Goal: Information Seeking & Learning: Learn about a topic

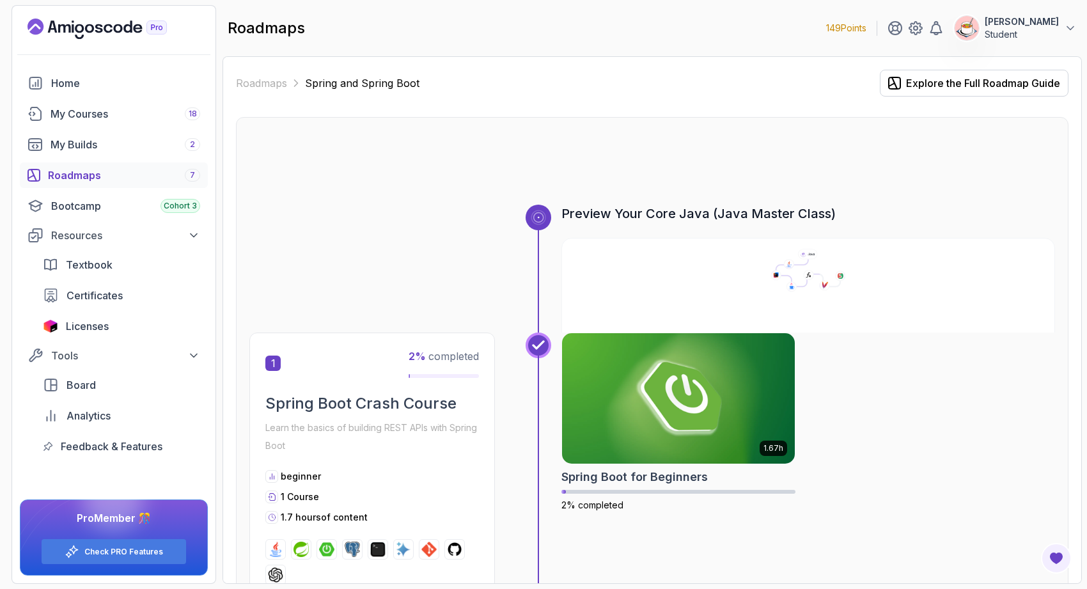
click at [91, 35] on icon "Landing page" at bounding box center [96, 29] width 139 height 20
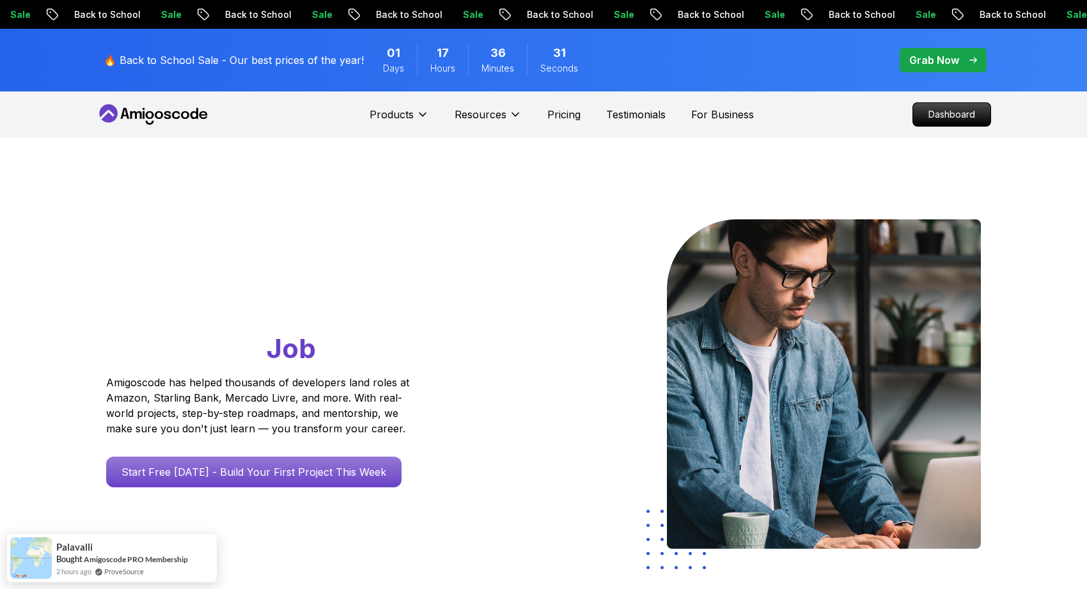
click at [193, 116] on icon at bounding box center [153, 114] width 115 height 20
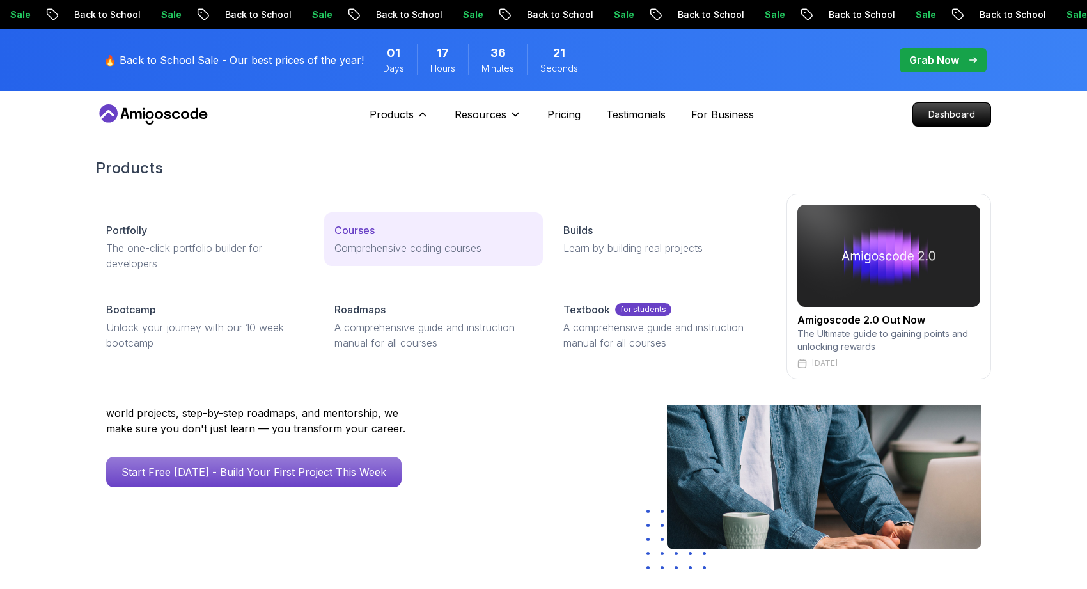
click at [366, 258] on link "Courses Comprehensive coding courses" at bounding box center [433, 239] width 218 height 54
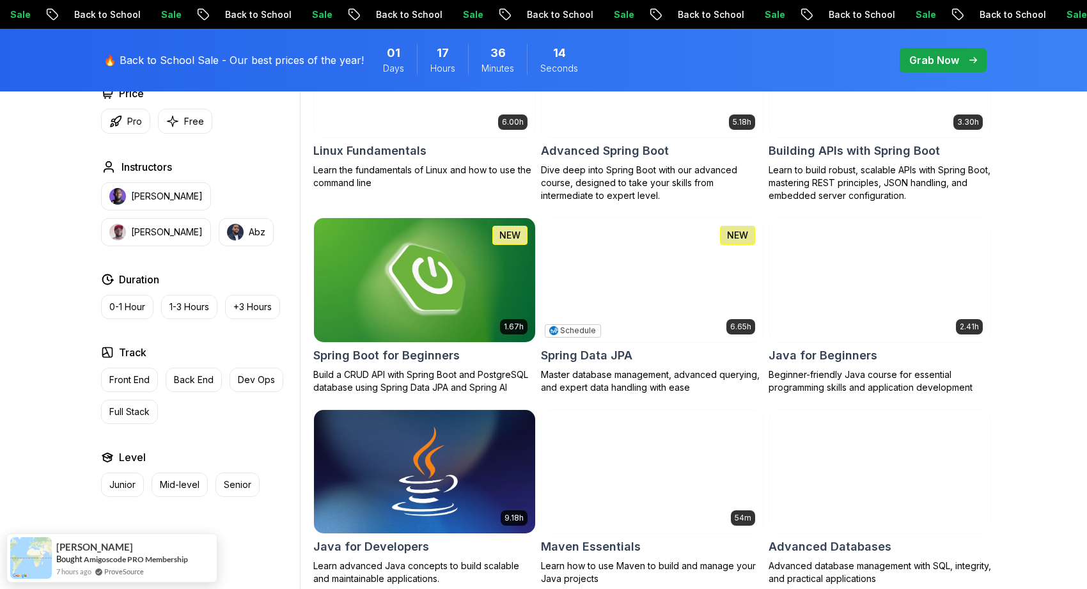
scroll to position [559, 0]
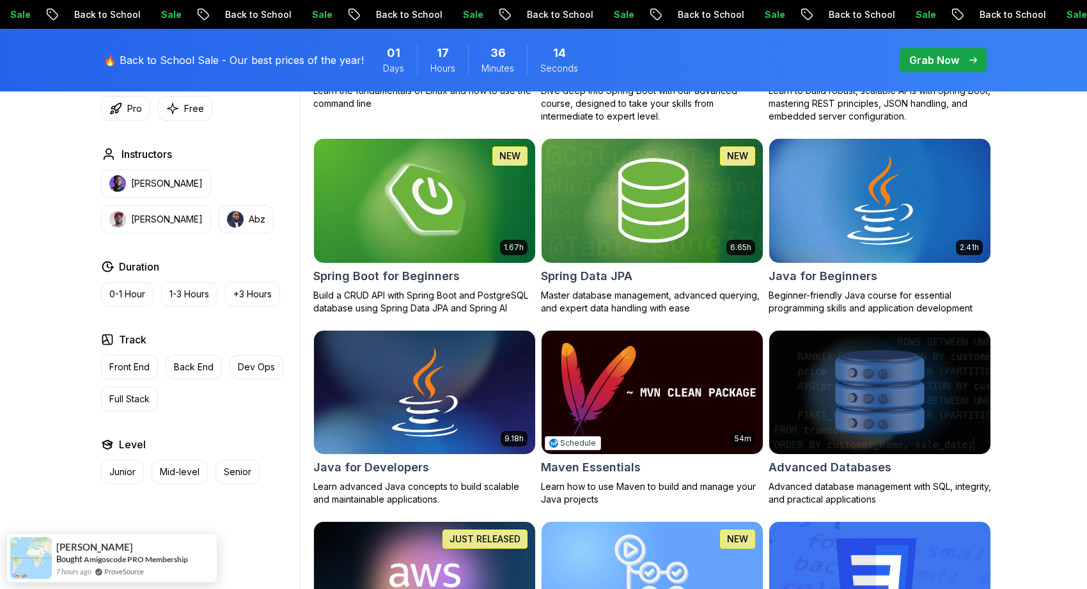
click at [656, 370] on img at bounding box center [652, 392] width 232 height 130
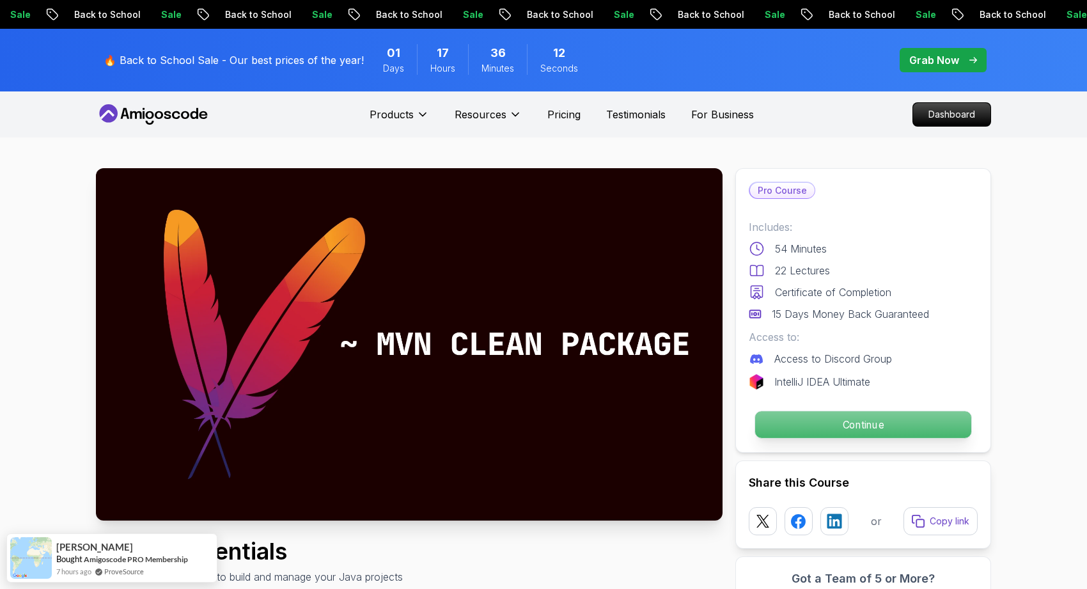
click at [821, 428] on p "Continue" at bounding box center [863, 424] width 216 height 27
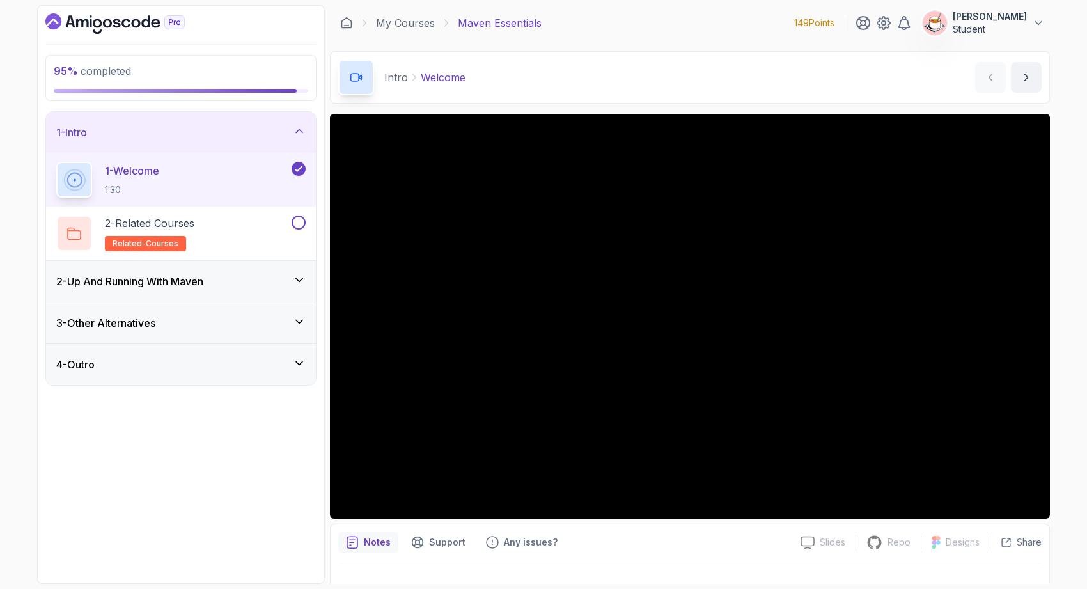
click at [221, 283] on div "2 - Up And Running With Maven" at bounding box center [180, 281] width 249 height 15
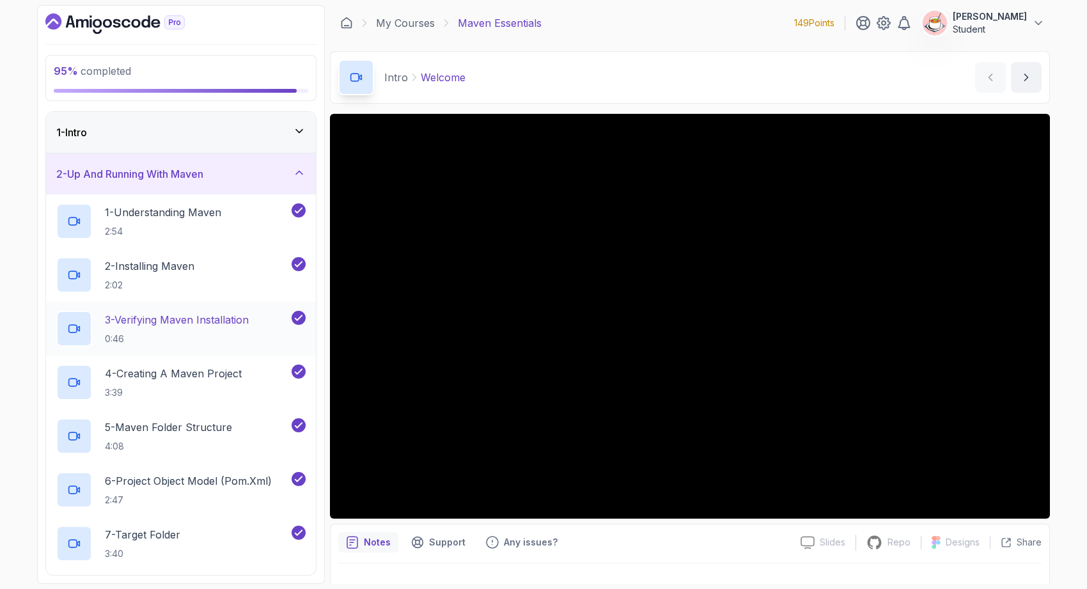
click at [208, 327] on h2 "3 - Verifying Maven Installation 0:46" at bounding box center [177, 328] width 144 height 33
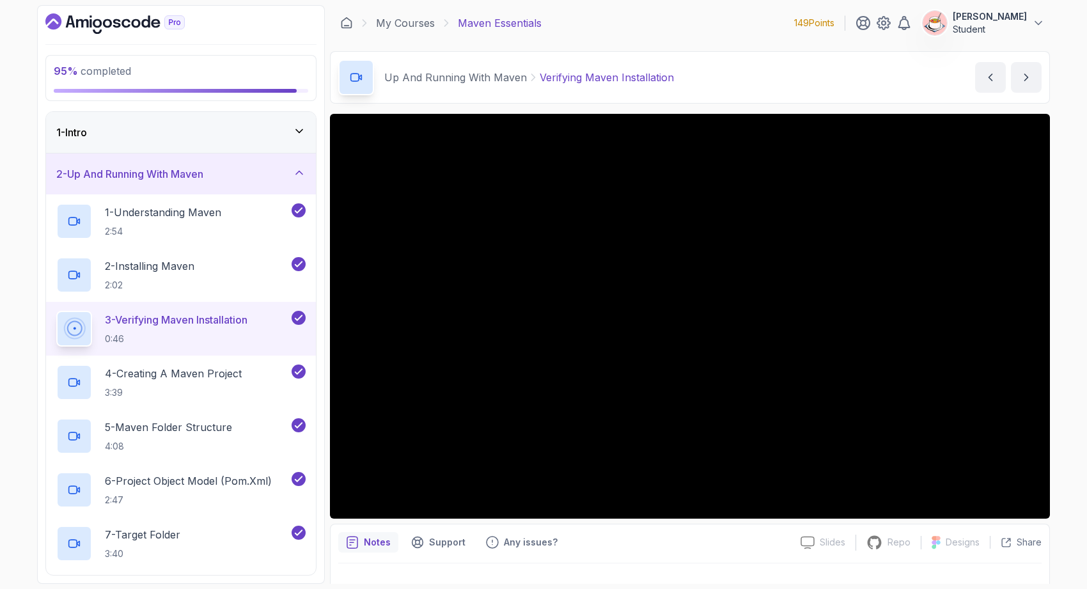
scroll to position [24, 0]
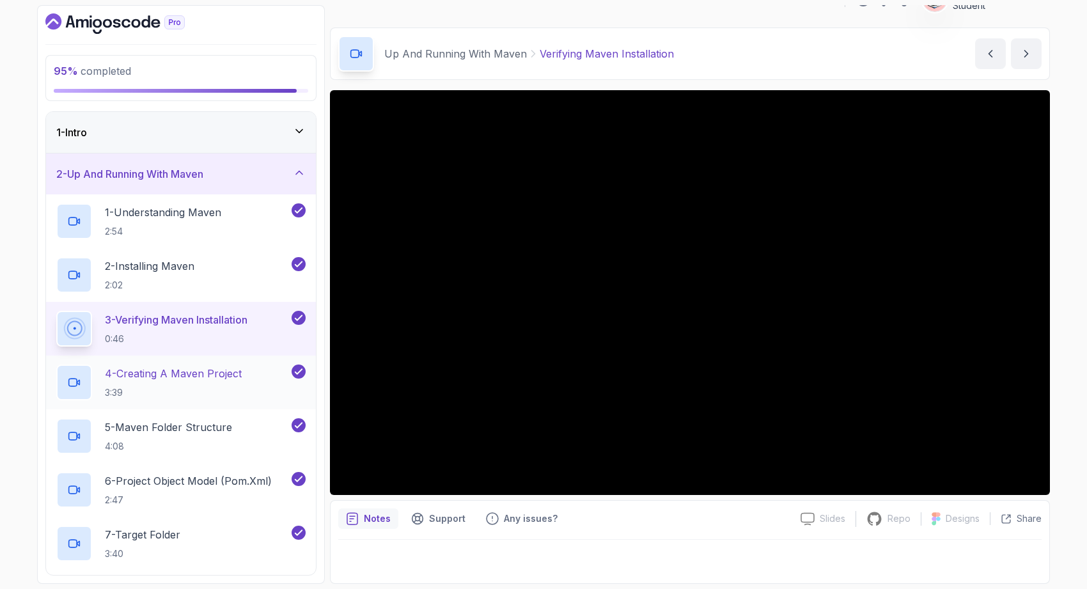
click at [221, 394] on p "3:39" at bounding box center [173, 392] width 137 height 13
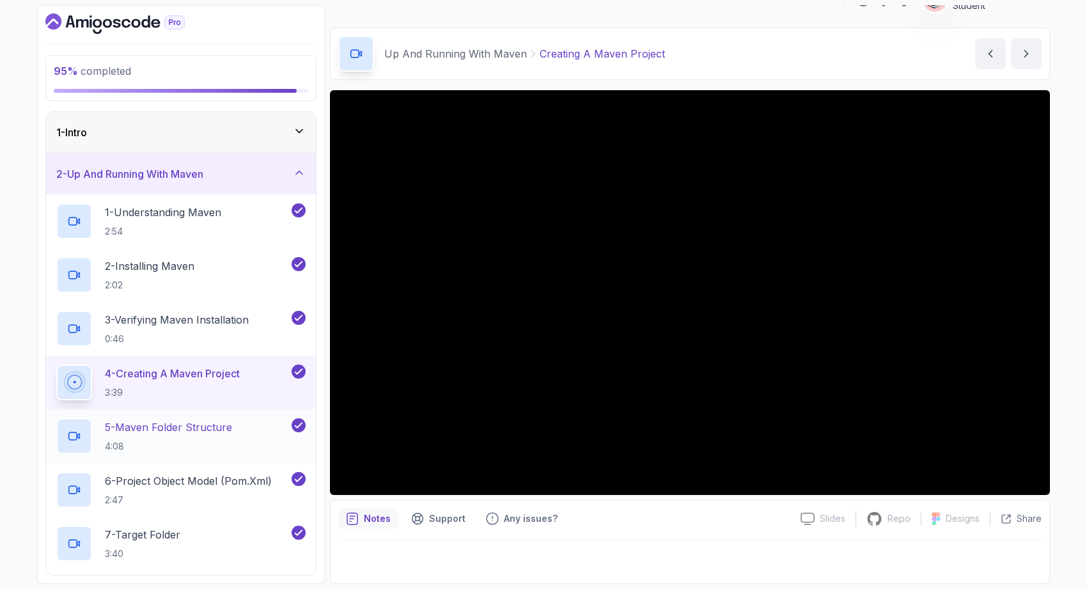
click at [133, 430] on p "5 - Maven Folder Structure" at bounding box center [168, 426] width 127 height 15
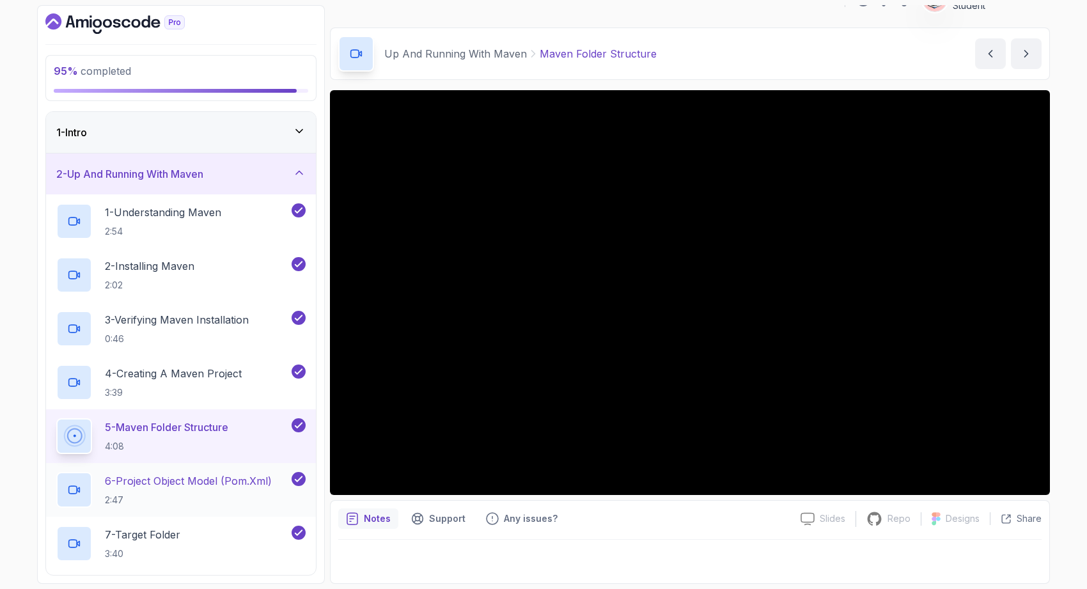
click at [195, 479] on p "6 - Project Object Model (pom.xml)" at bounding box center [188, 480] width 167 height 15
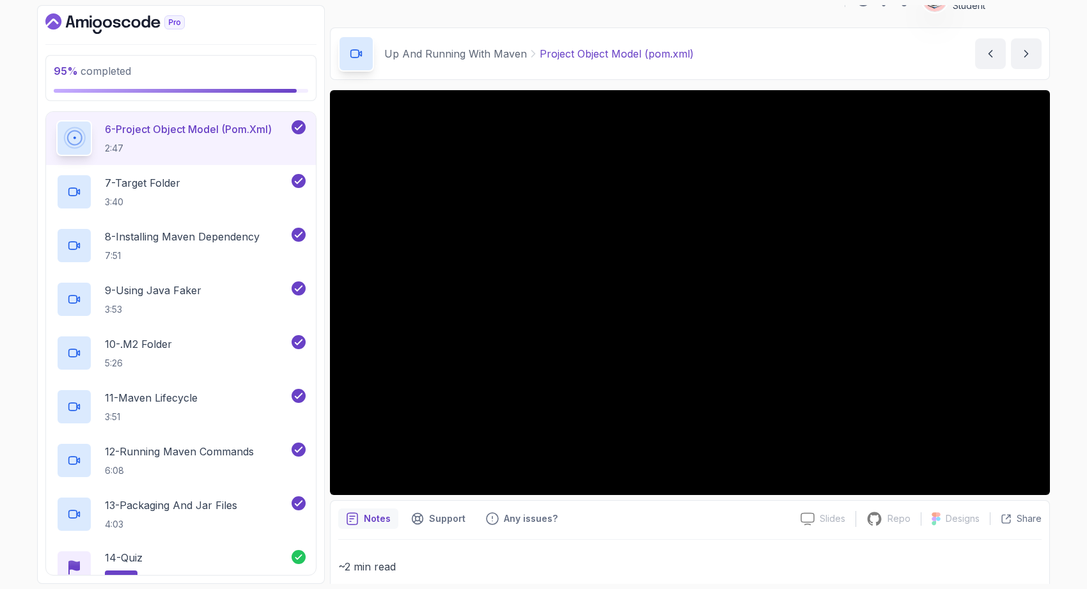
scroll to position [344, 0]
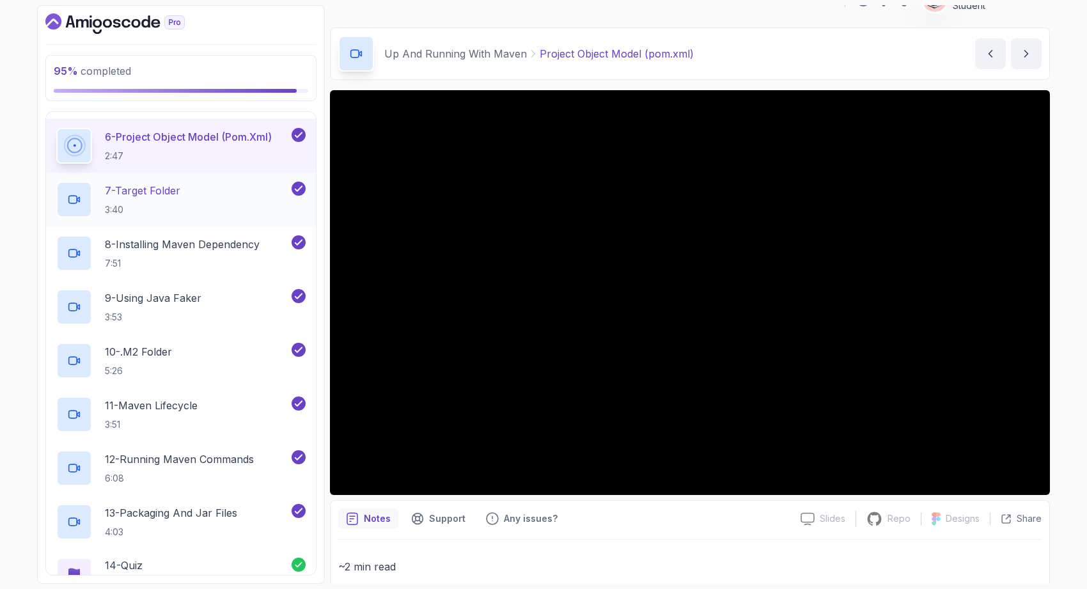
click at [206, 196] on div "7 - Target Folder 3:40" at bounding box center [172, 200] width 233 height 36
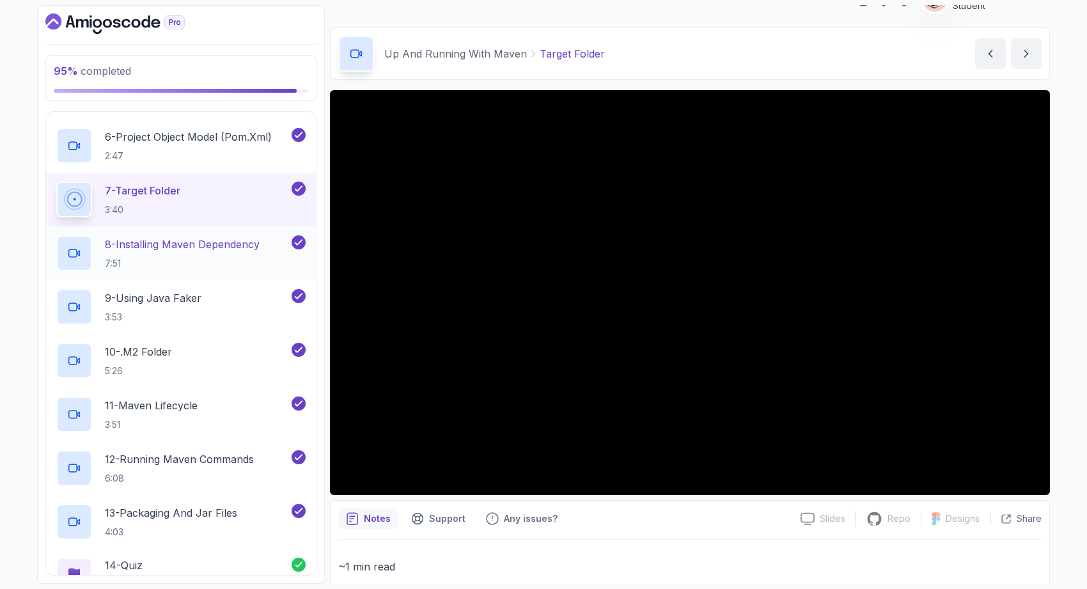
click at [226, 241] on p "8 - Installing Maven Dependency" at bounding box center [182, 243] width 155 height 15
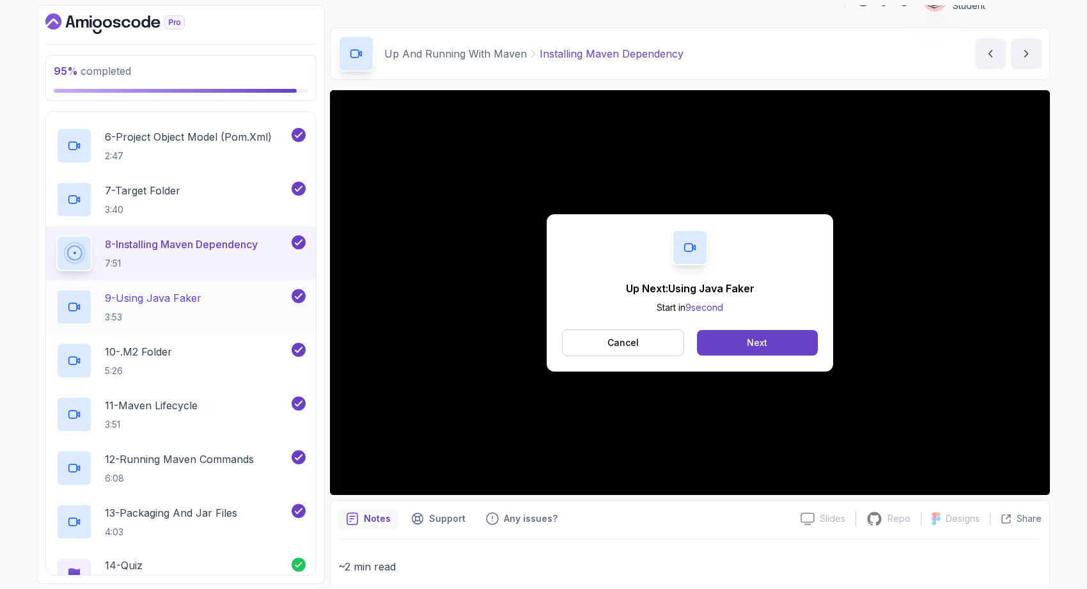
click at [170, 306] on h2 "9 - Using Java Faker 3:53" at bounding box center [153, 306] width 97 height 33
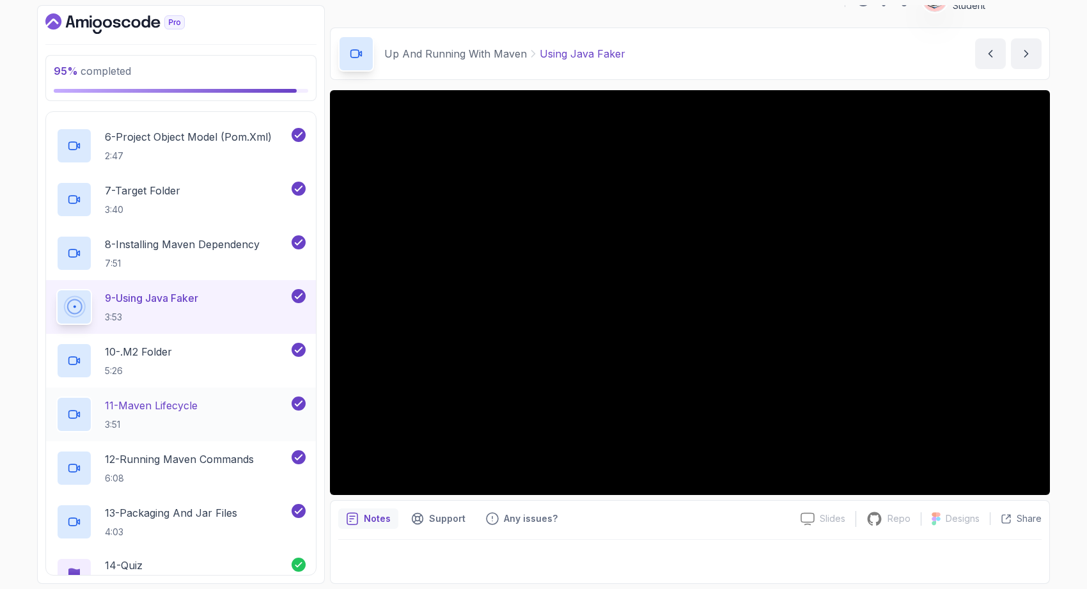
click at [182, 415] on h2 "11 - Maven Lifecycle 3:51" at bounding box center [151, 414] width 93 height 33
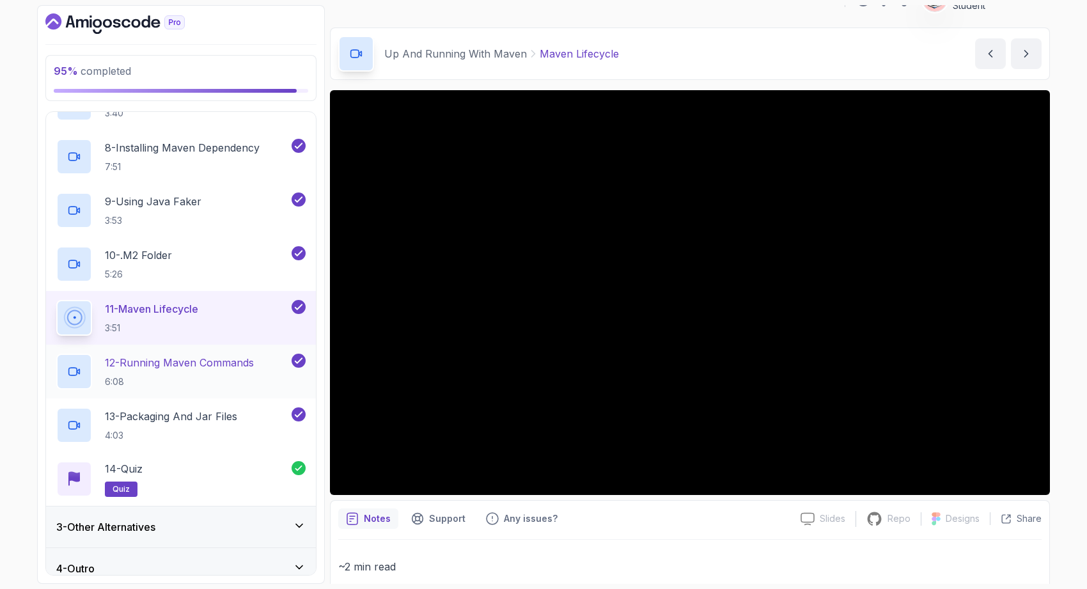
scroll to position [454, 0]
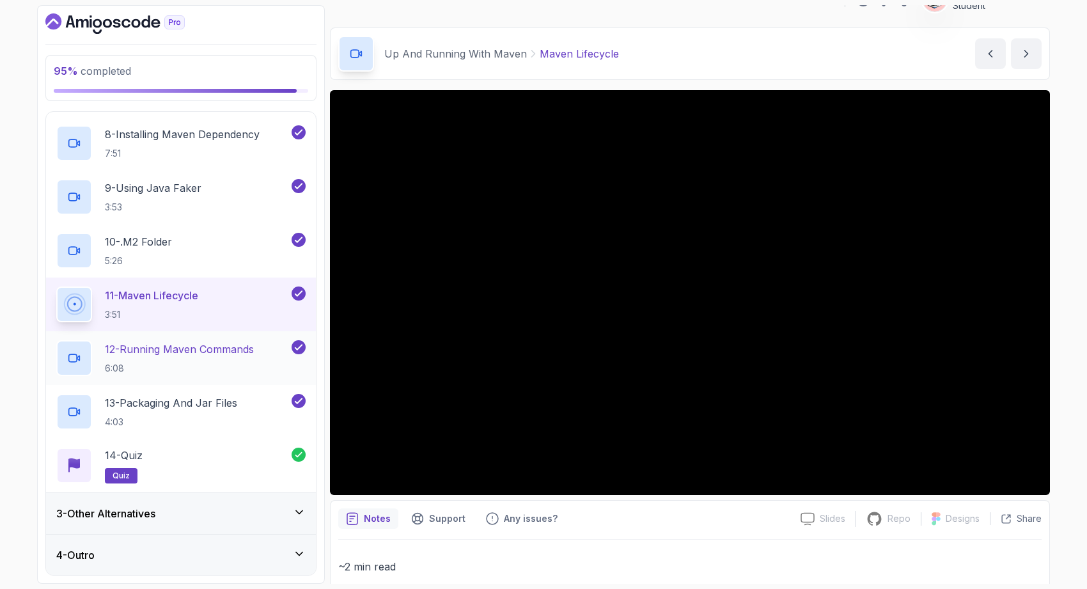
click at [237, 340] on div "12 - Running Maven Commands 6:08" at bounding box center [172, 358] width 233 height 36
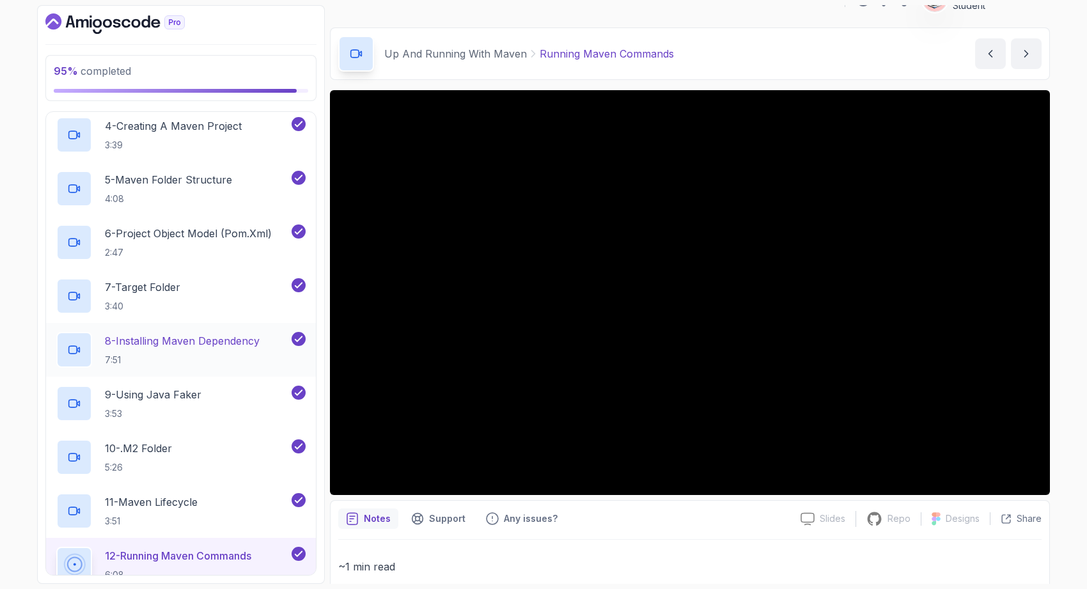
scroll to position [242, 0]
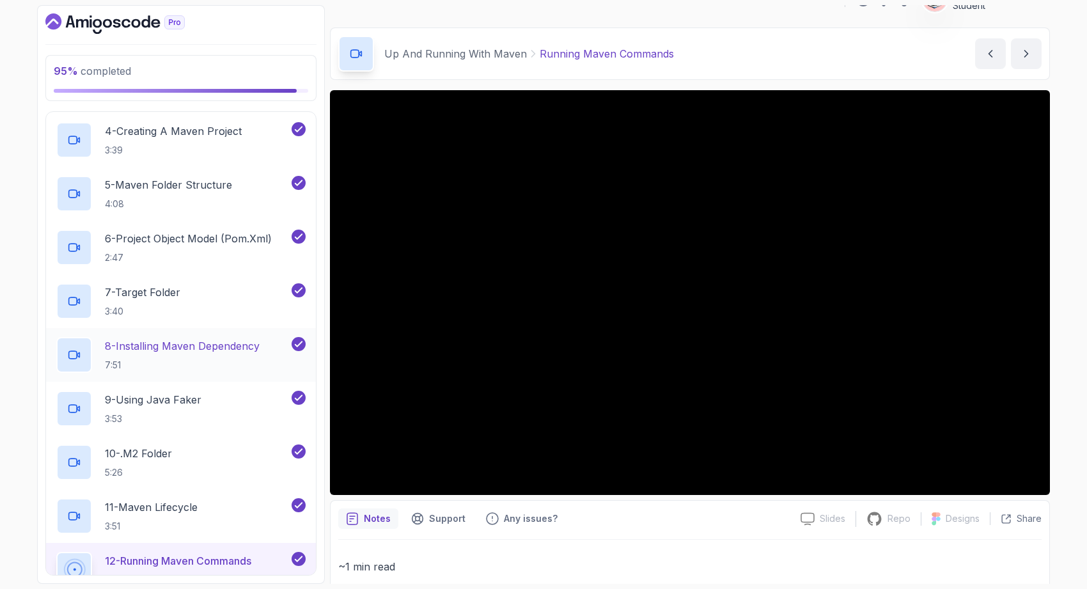
click at [222, 182] on p "5 - Maven Folder Structure" at bounding box center [168, 184] width 127 height 15
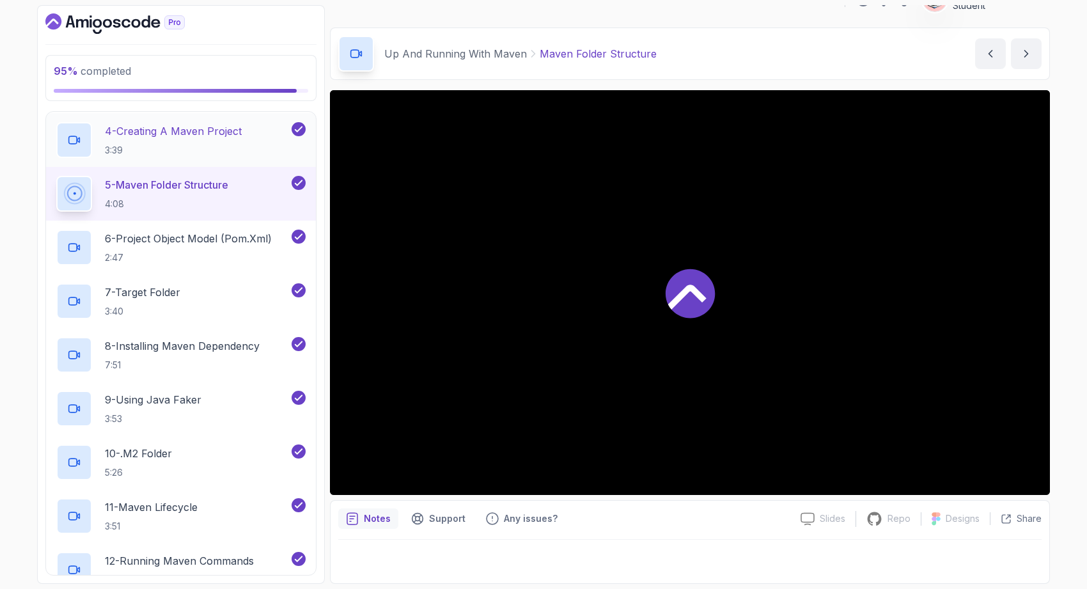
click at [217, 141] on h2 "4 - Creating A Maven Project 3:39" at bounding box center [173, 139] width 137 height 33
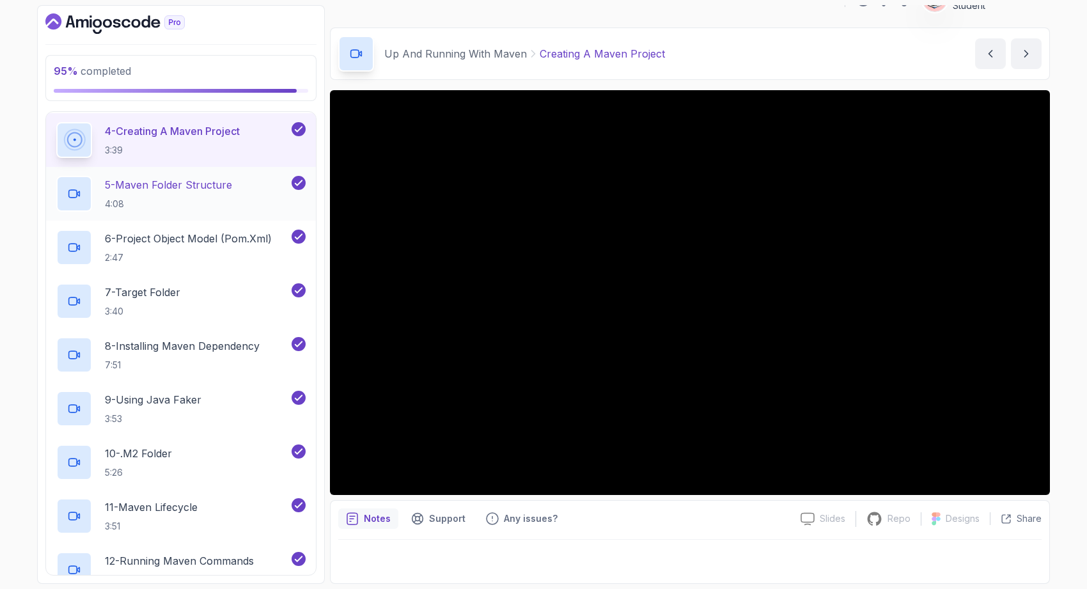
click at [197, 192] on h2 "5 - Maven Folder Structure 4:08" at bounding box center [168, 193] width 127 height 33
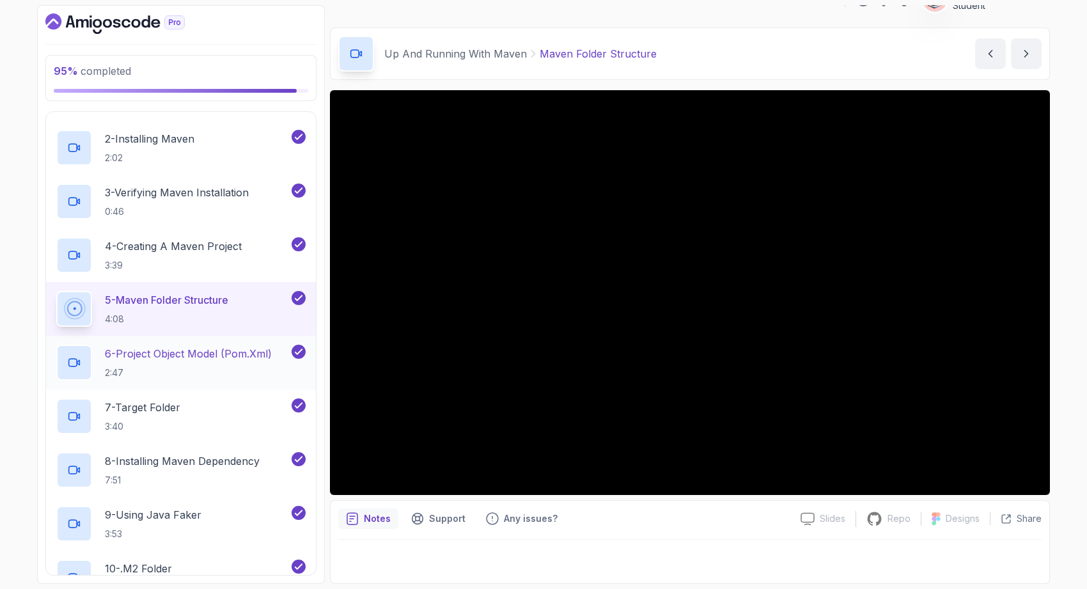
scroll to position [120, 0]
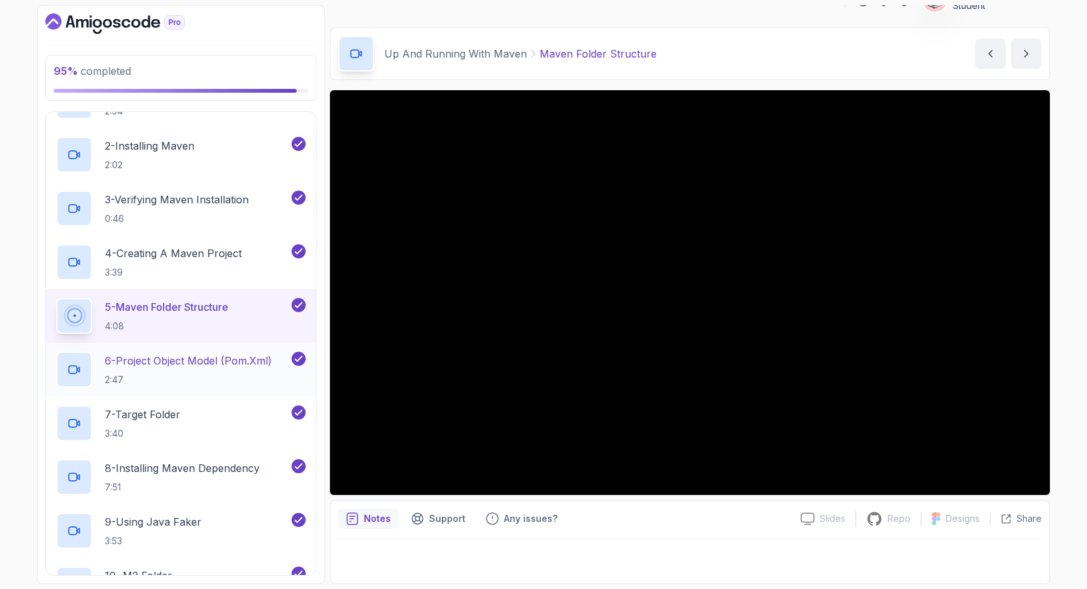
click at [240, 385] on div "6 - Project Object Model (pom.xml) 2:47" at bounding box center [172, 370] width 233 height 36
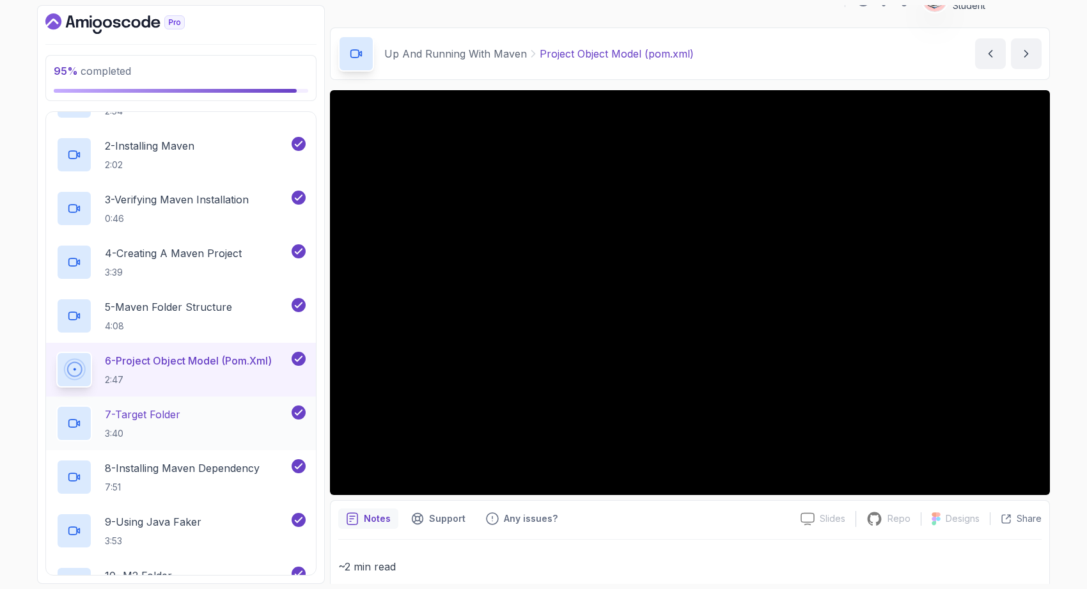
click at [194, 421] on div "7 - Target Folder 3:40" at bounding box center [172, 423] width 233 height 36
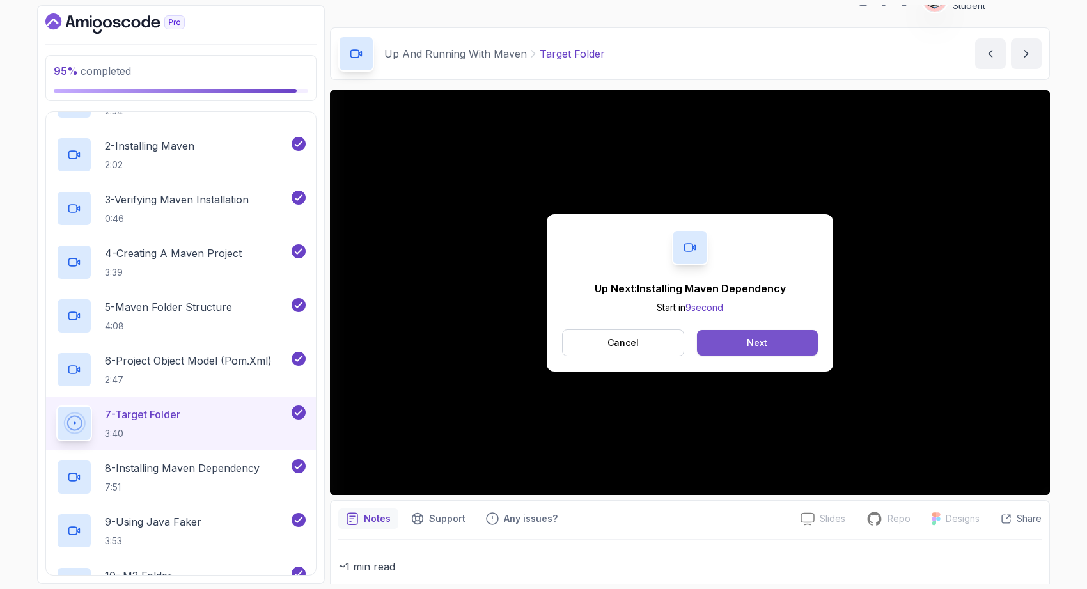
click at [731, 340] on button "Next" at bounding box center [757, 343] width 121 height 26
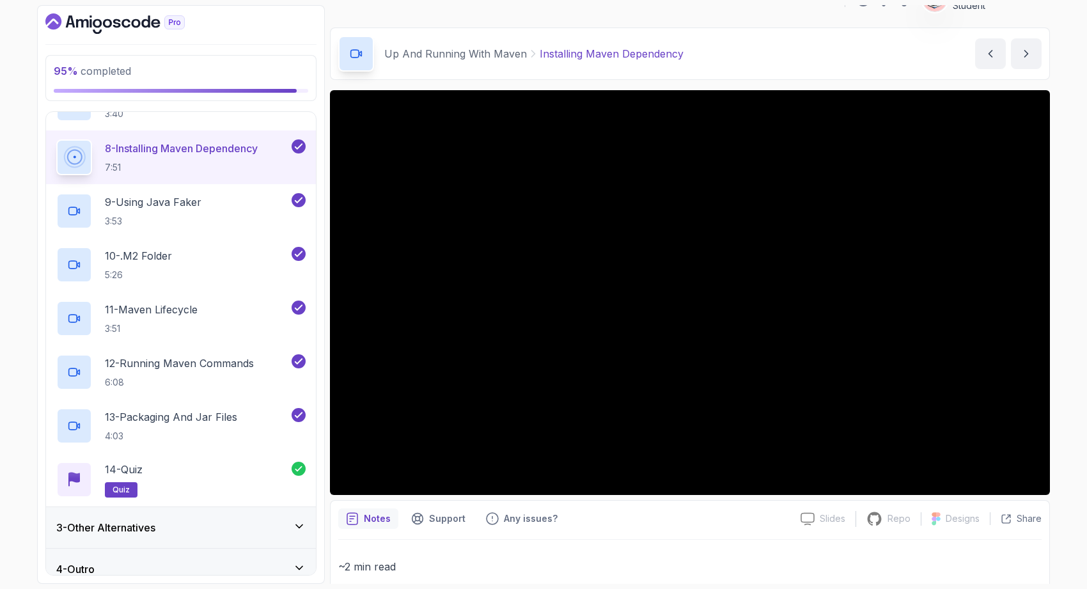
scroll to position [453, 0]
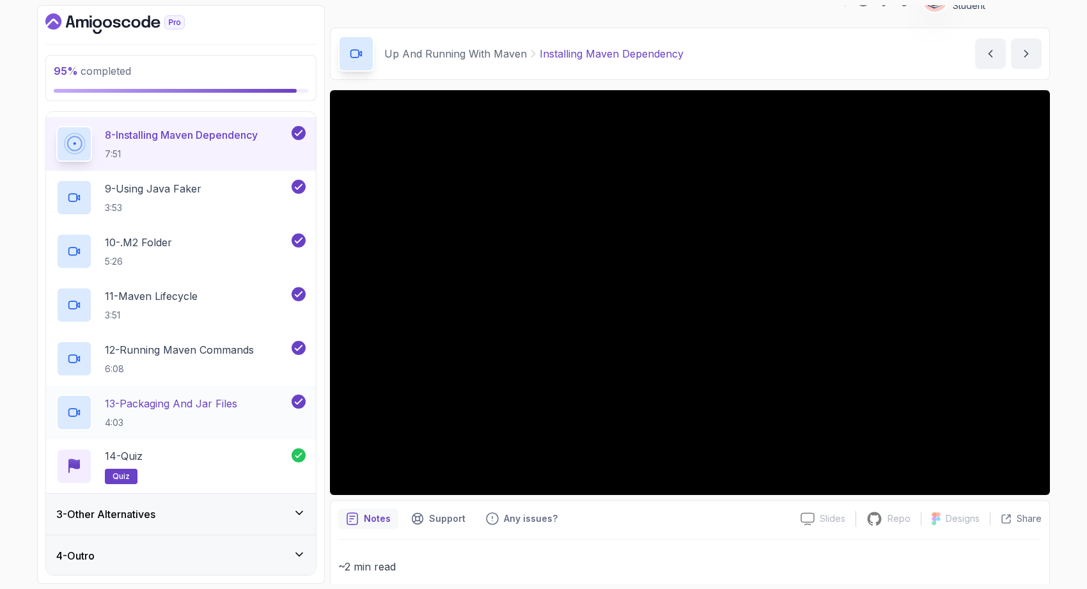
click at [167, 396] on p "13 - Packaging And Jar Files" at bounding box center [171, 403] width 132 height 15
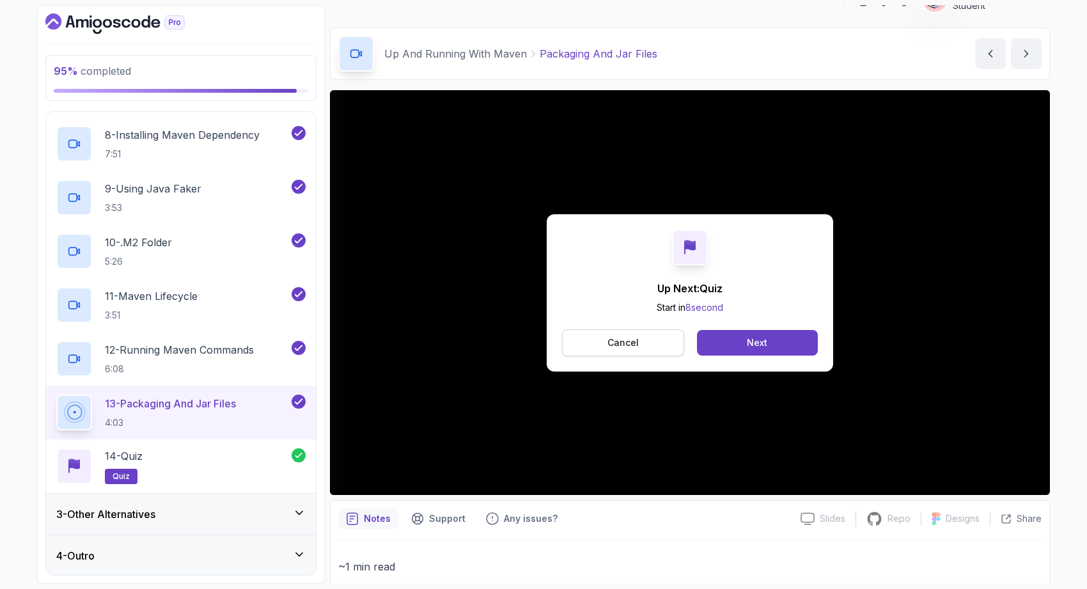
click at [653, 341] on button "Cancel" at bounding box center [623, 342] width 122 height 27
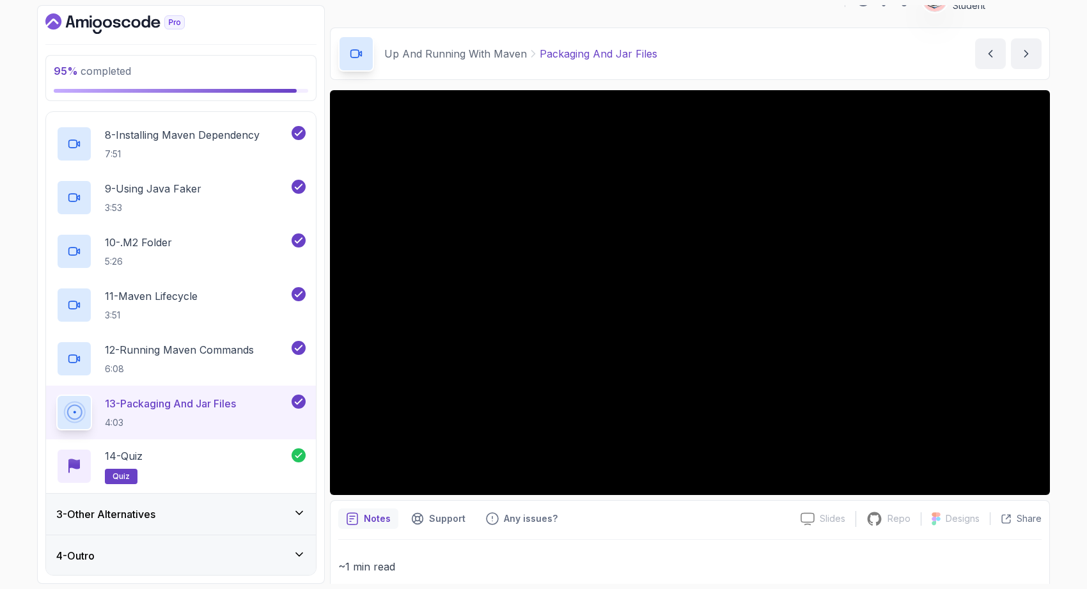
scroll to position [454, 0]
click at [183, 510] on div "3 - Other Alternatives" at bounding box center [180, 513] width 249 height 15
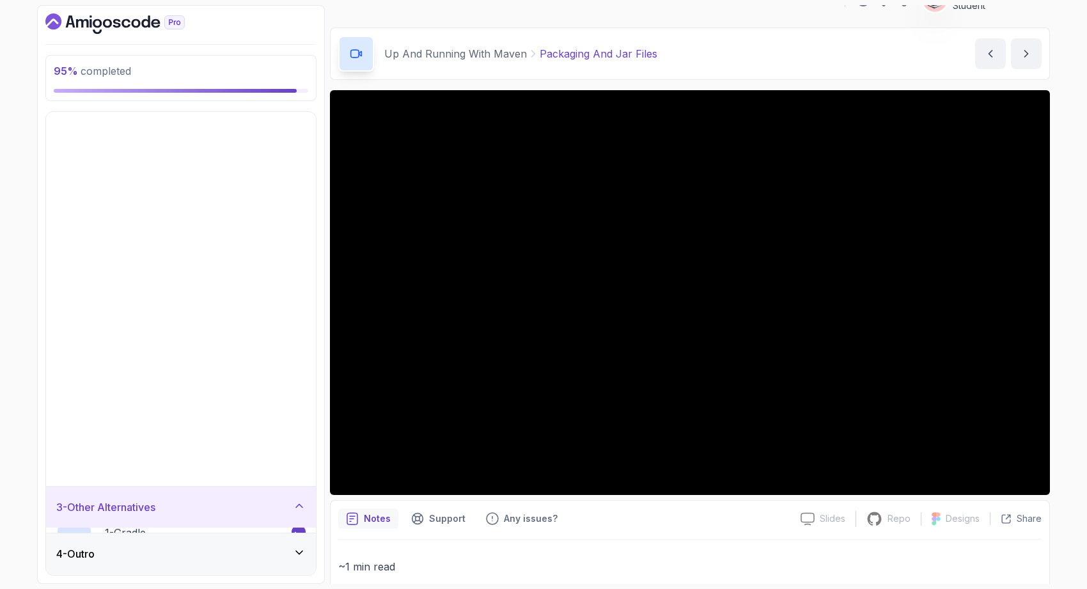
scroll to position [0, 0]
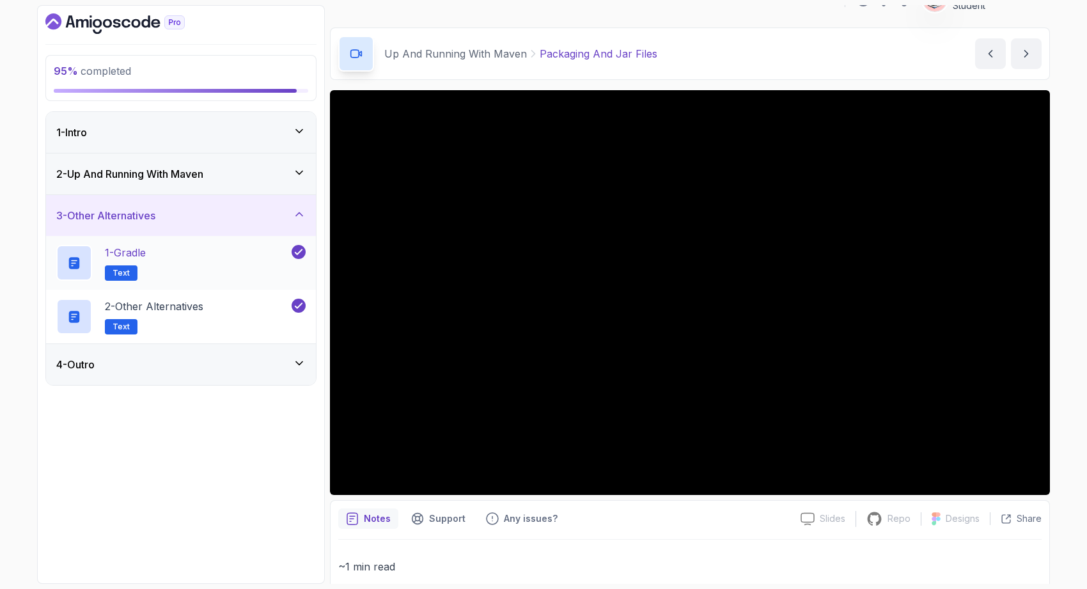
click at [233, 272] on div "1 - Gradle Text" at bounding box center [172, 263] width 233 height 36
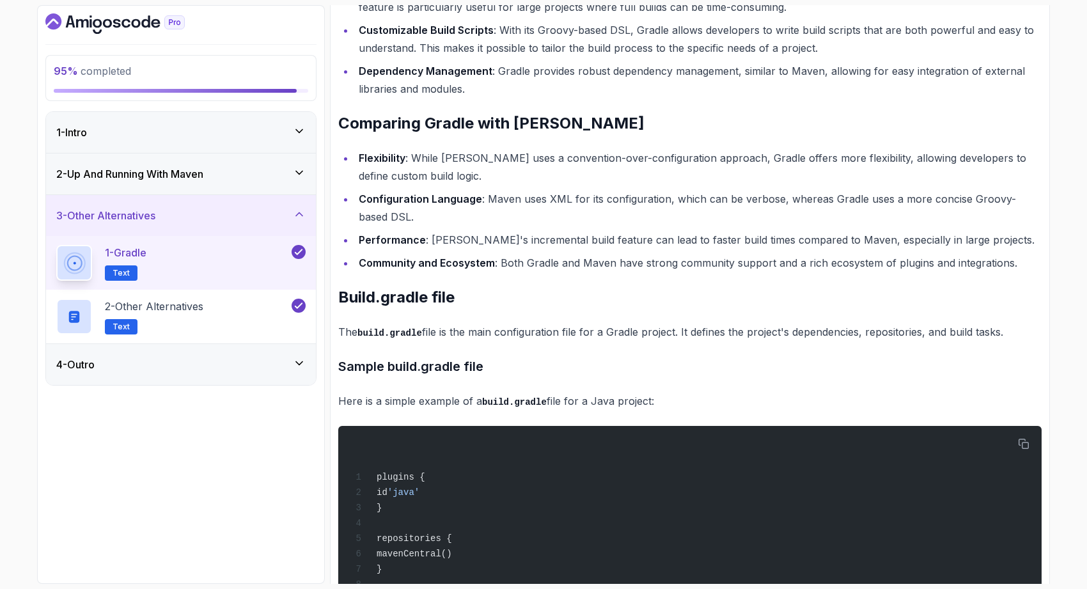
scroll to position [346, 0]
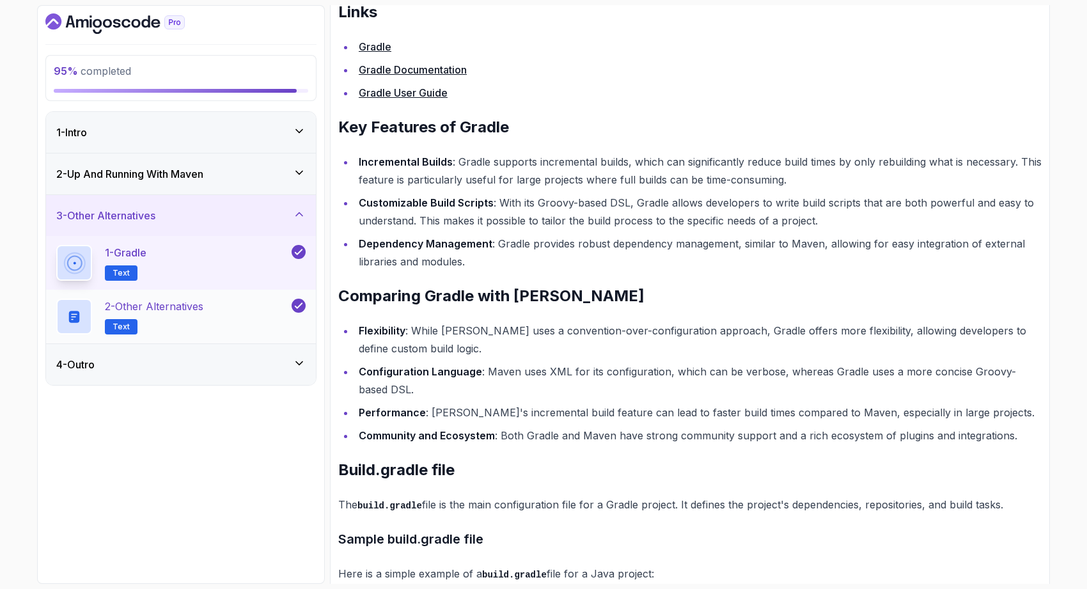
click at [260, 334] on div "2 - Other Alternatives Text" at bounding box center [172, 316] width 233 height 36
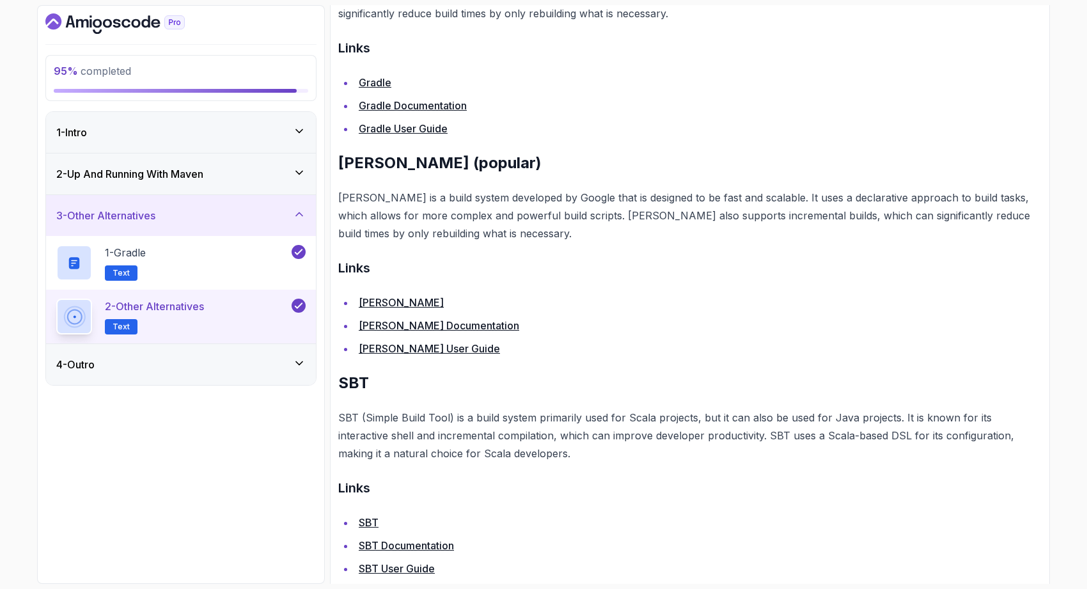
scroll to position [591, 0]
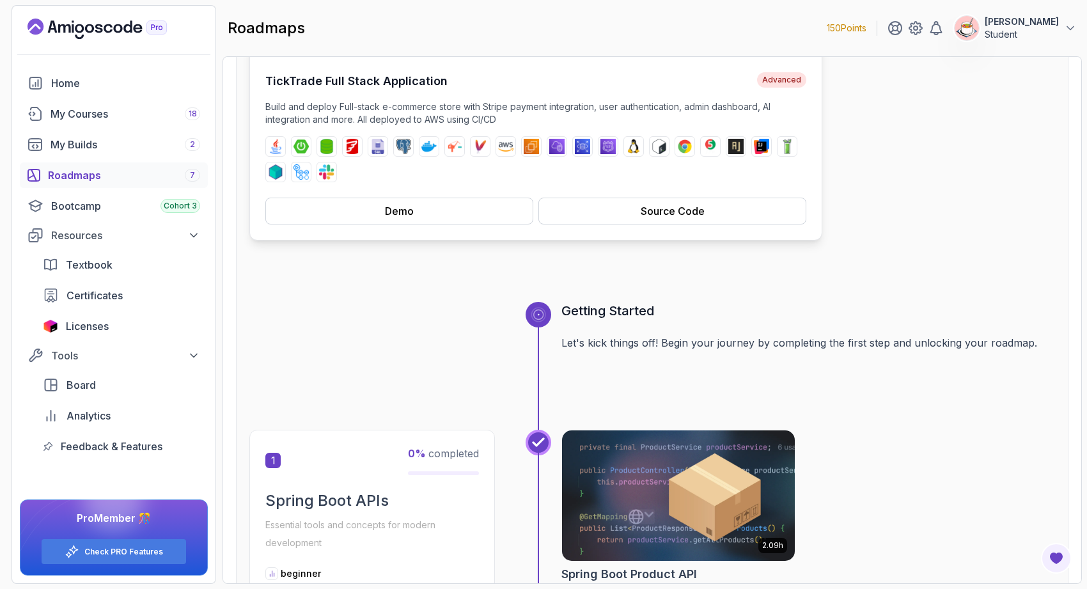
scroll to position [375, 0]
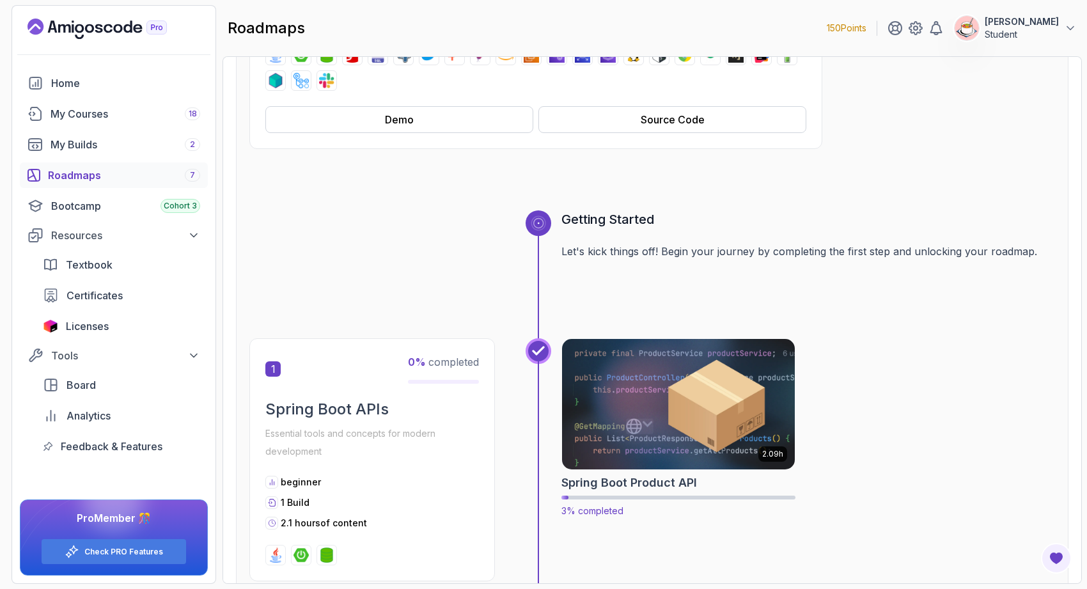
click at [608, 405] on img at bounding box center [678, 404] width 244 height 137
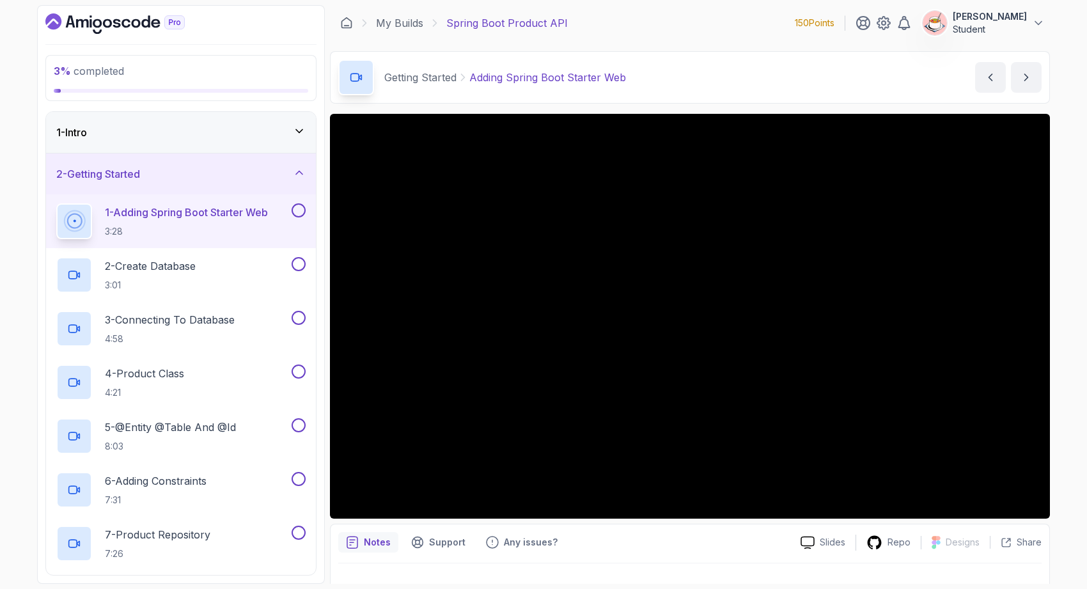
click at [283, 121] on div "1 - Intro" at bounding box center [181, 132] width 270 height 41
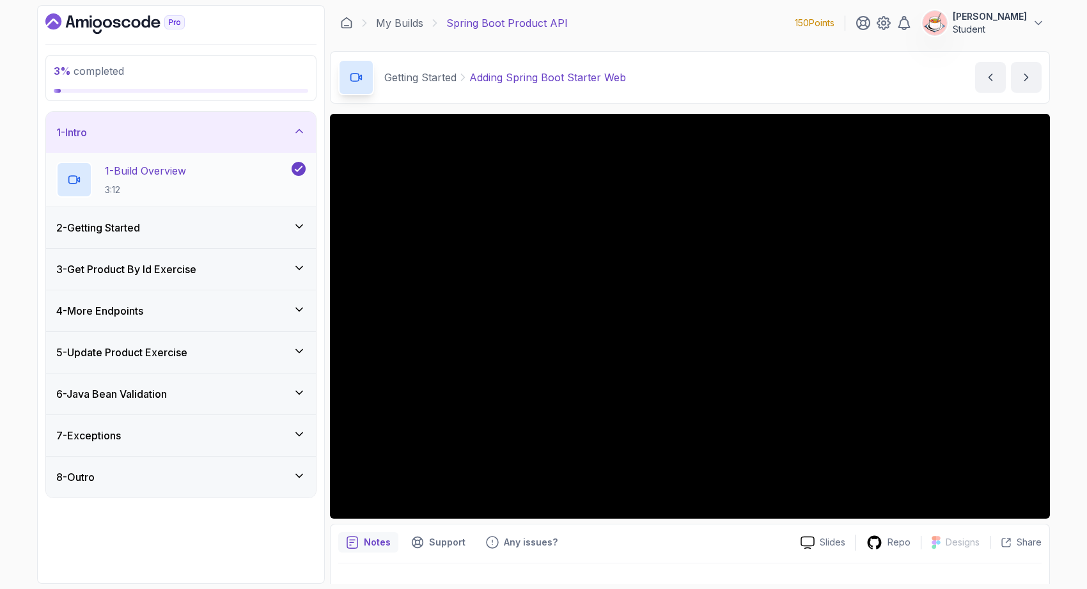
click at [247, 175] on div "1 - Build Overview 3:12" at bounding box center [172, 180] width 233 height 36
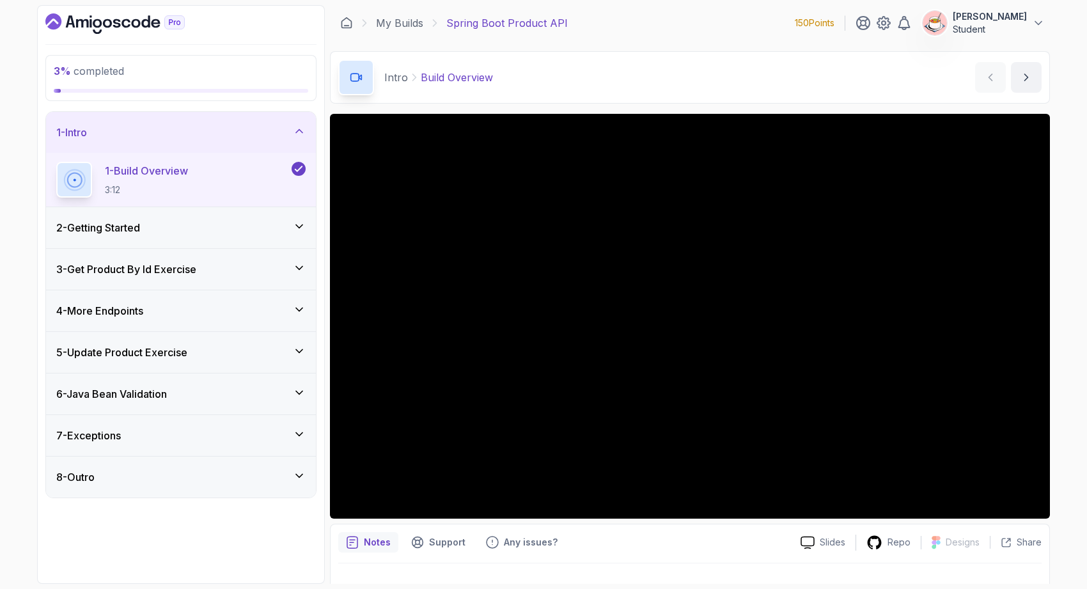
click at [247, 235] on div "2 - Getting Started" at bounding box center [181, 227] width 270 height 41
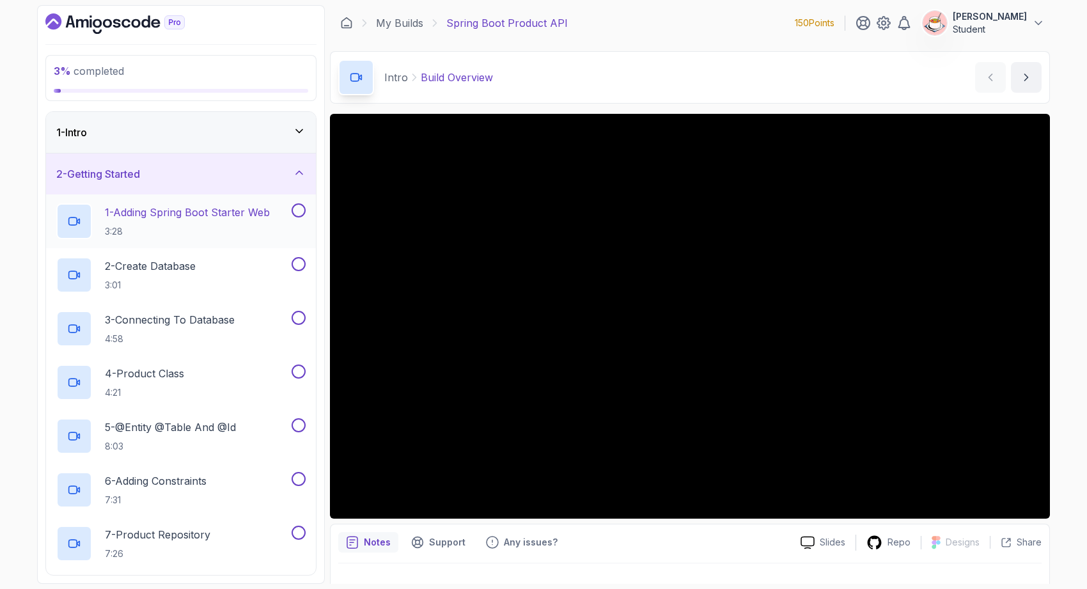
click at [224, 229] on p "3:28" at bounding box center [187, 231] width 165 height 13
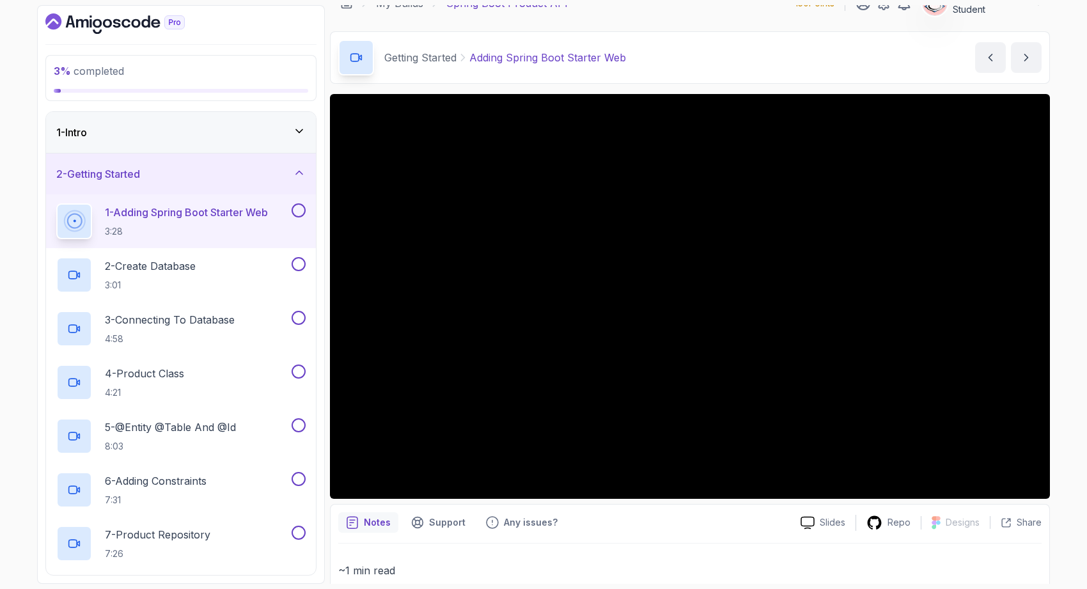
scroll to position [19, 0]
click at [196, 119] on div "1 - Intro" at bounding box center [181, 132] width 270 height 41
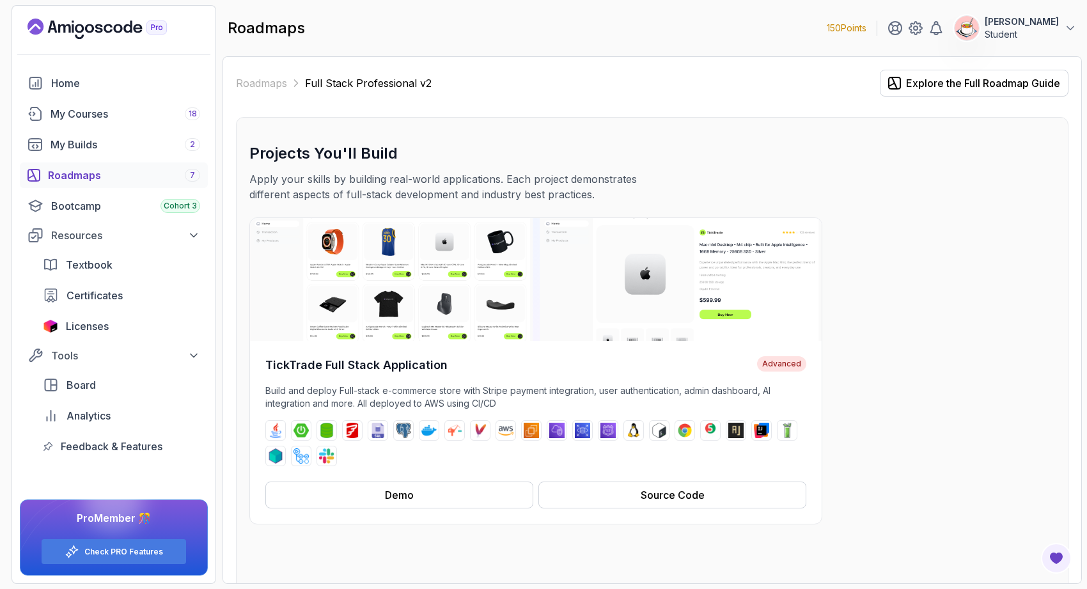
click at [185, 175] on div "7" at bounding box center [192, 175] width 15 height 13
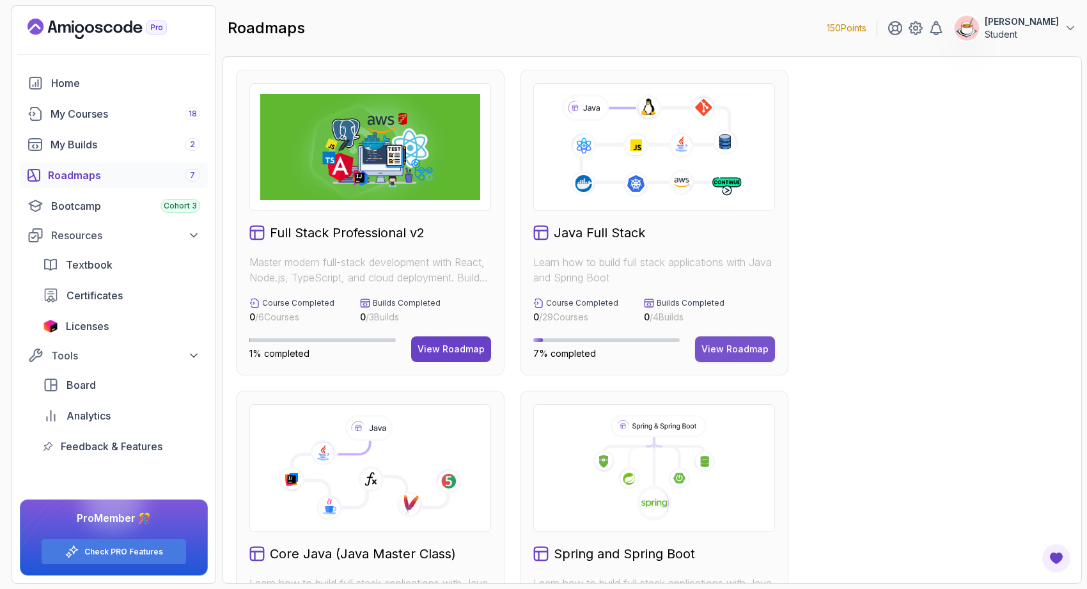
click at [702, 348] on button "View Roadmap" at bounding box center [735, 349] width 80 height 26
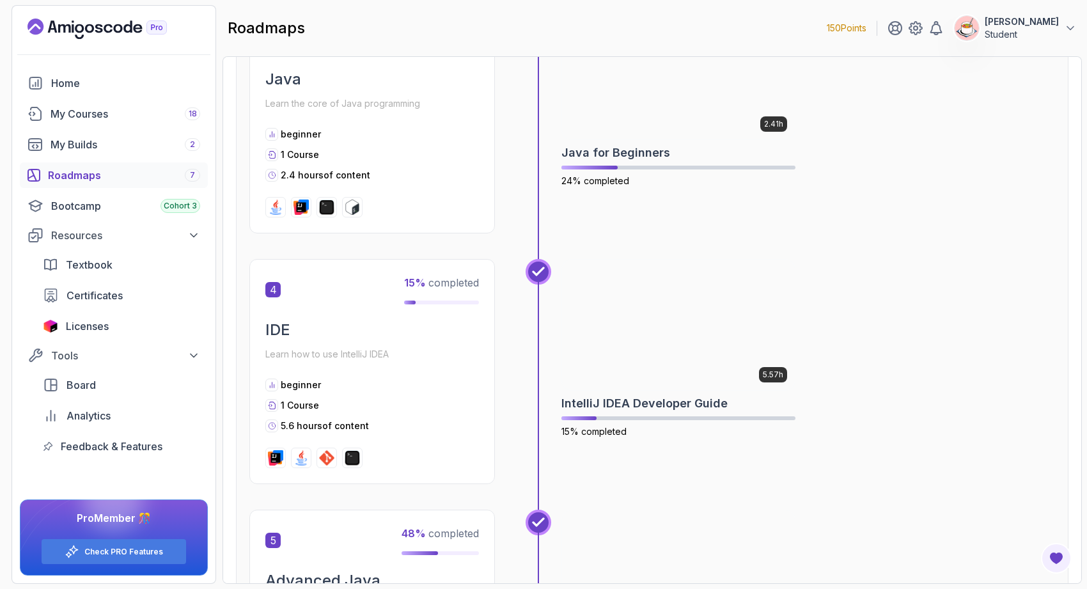
scroll to position [731, 0]
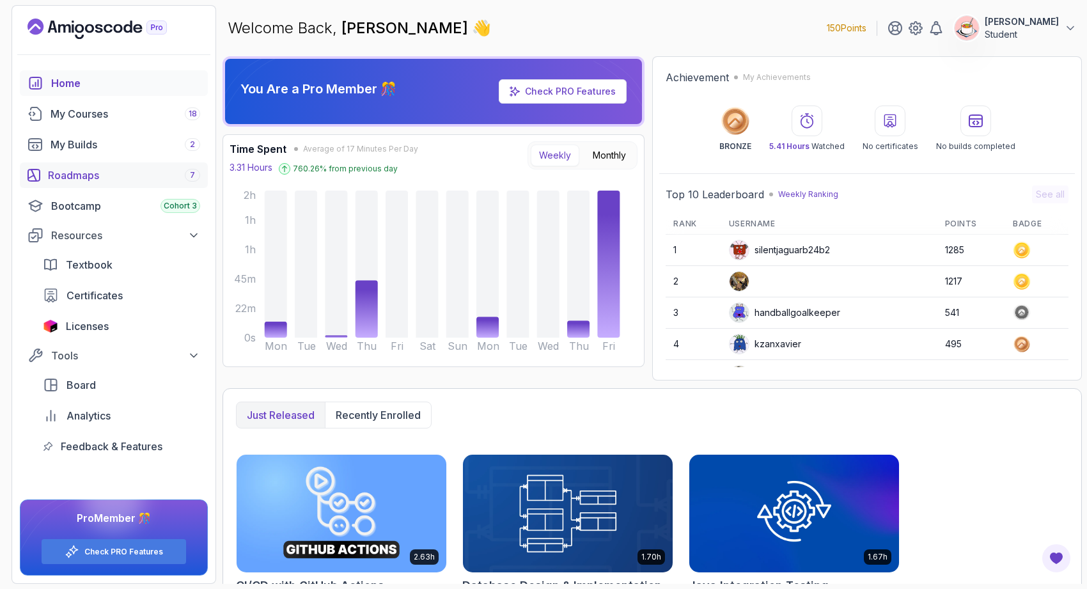
click at [112, 173] on div "Roadmaps 7" at bounding box center [124, 174] width 152 height 15
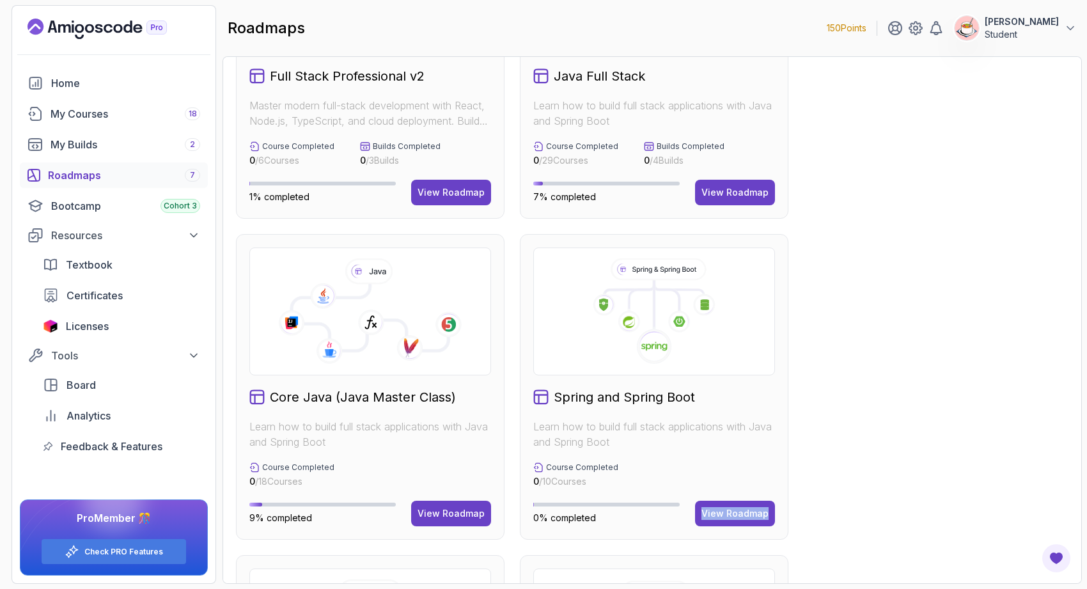
scroll to position [387, 0]
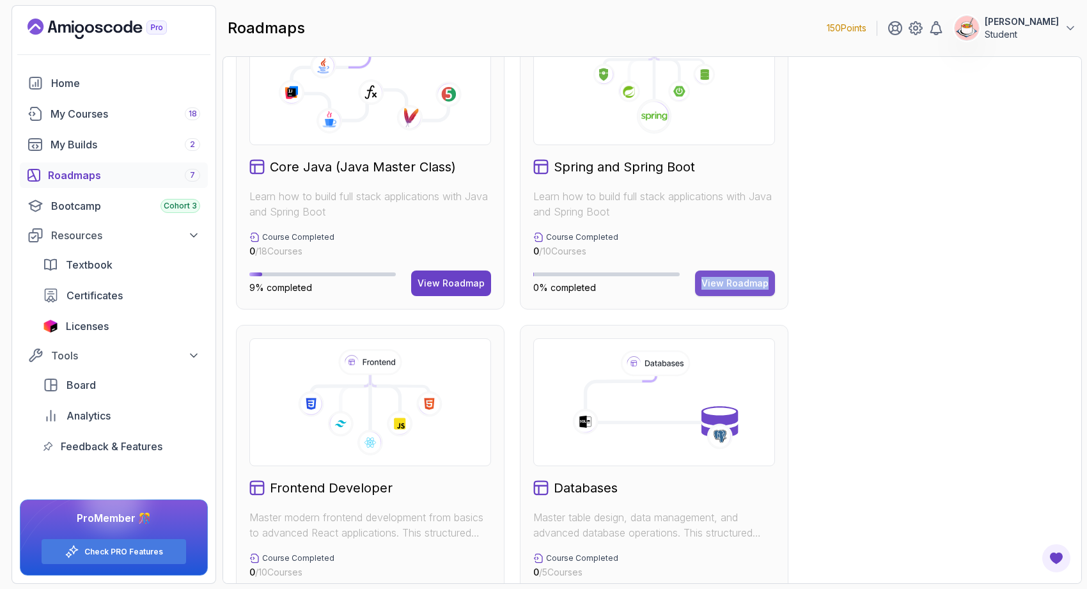
click at [711, 284] on div "View Roadmap" at bounding box center [734, 283] width 67 height 13
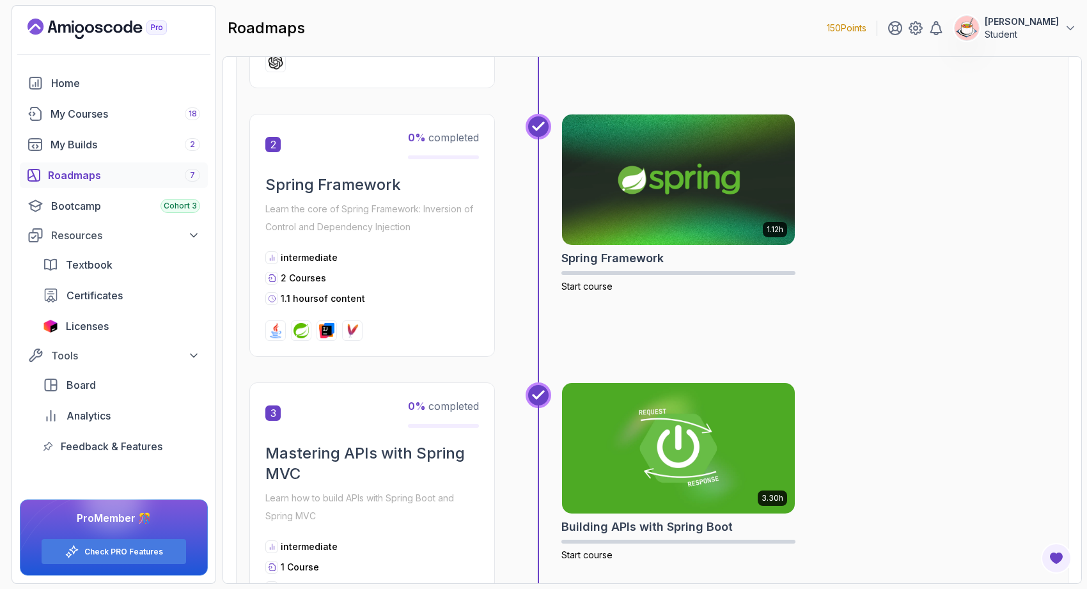
scroll to position [612, 0]
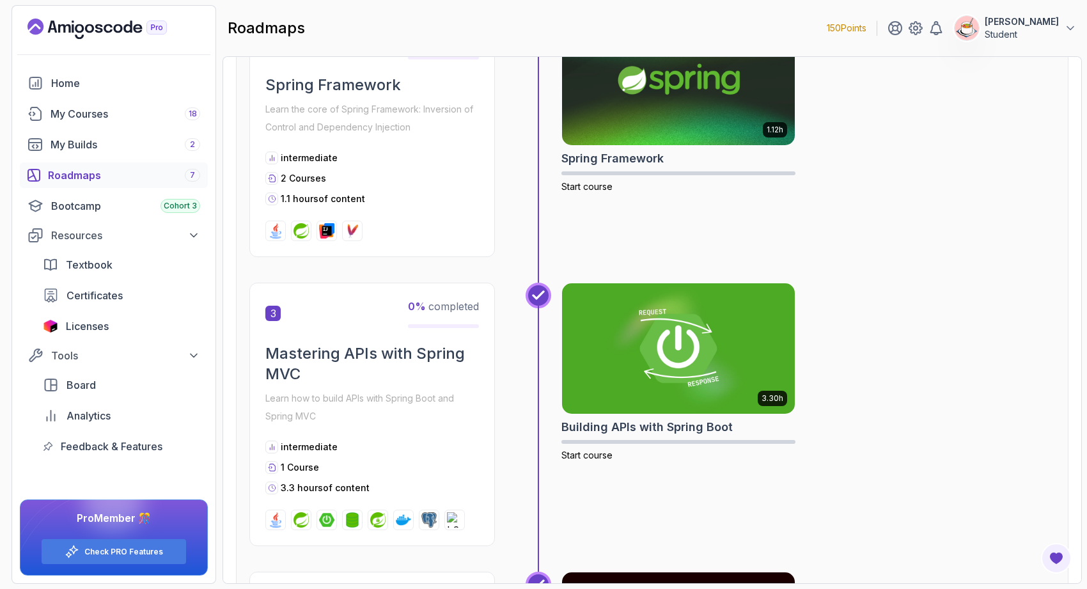
click at [332, 192] on div "intermediate 2 Courses 1.1 hours of content" at bounding box center [371, 178] width 213 height 54
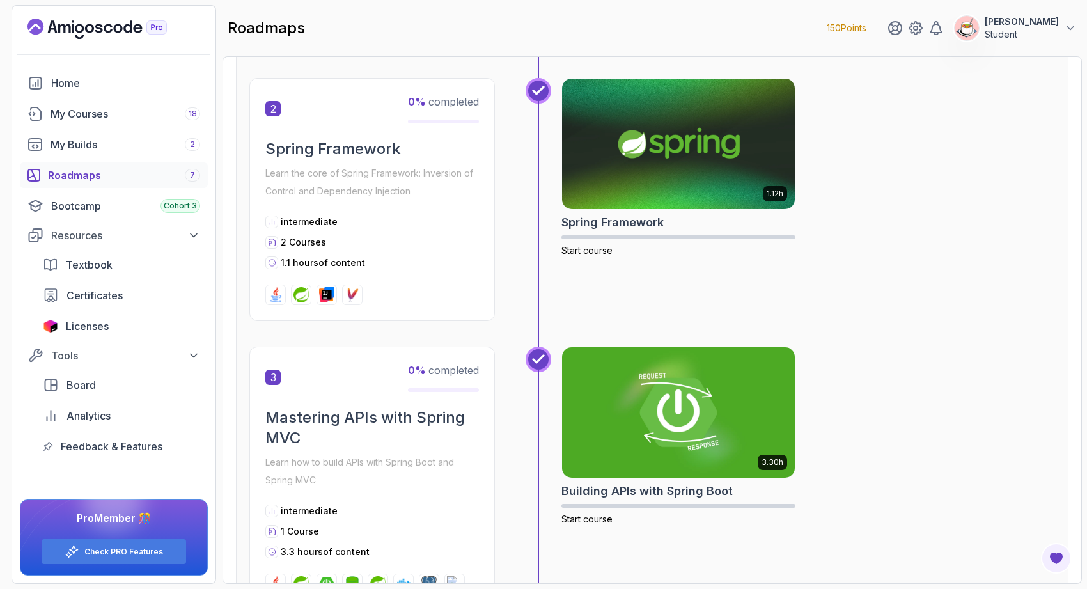
scroll to position [0, 0]
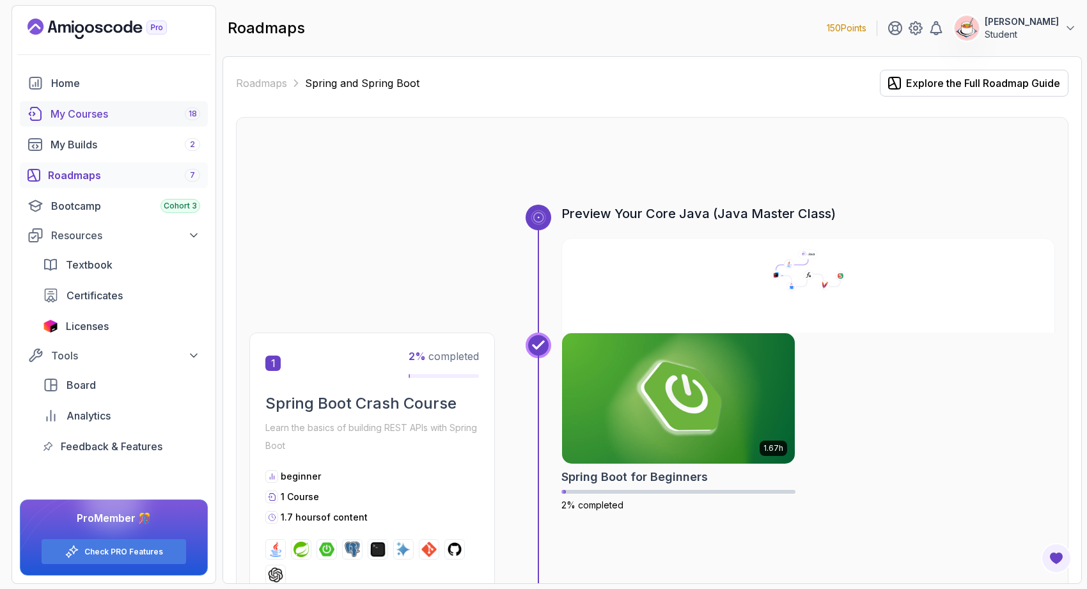
click at [148, 113] on div "My Courses 18" at bounding box center [125, 113] width 150 height 15
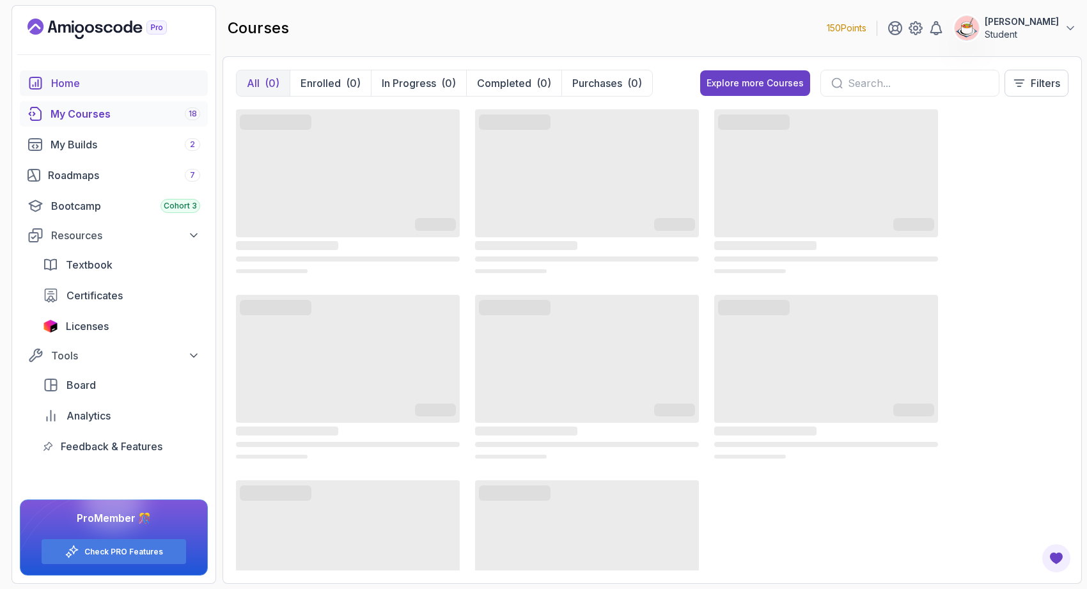
click at [145, 88] on div "Home" at bounding box center [125, 82] width 149 height 15
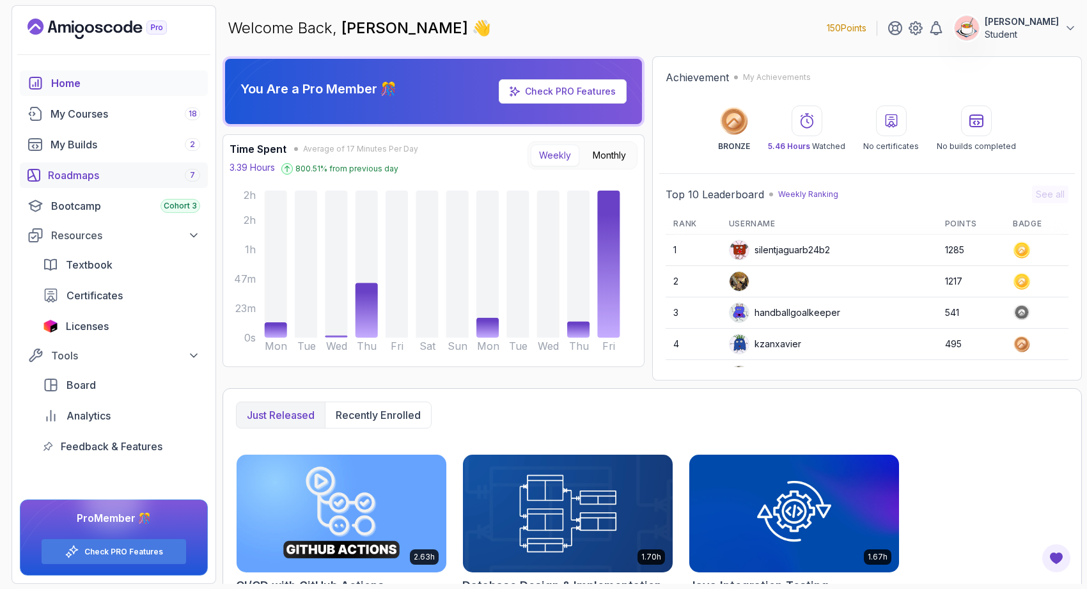
click at [130, 171] on div "Roadmaps 7" at bounding box center [124, 174] width 152 height 15
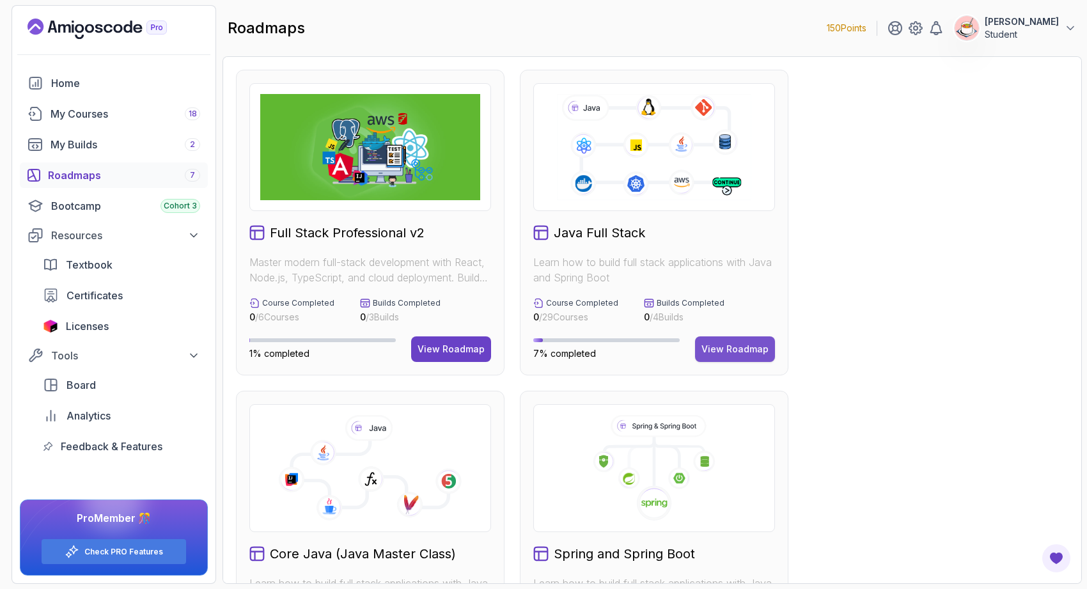
click at [726, 344] on div "View Roadmap" at bounding box center [734, 349] width 67 height 13
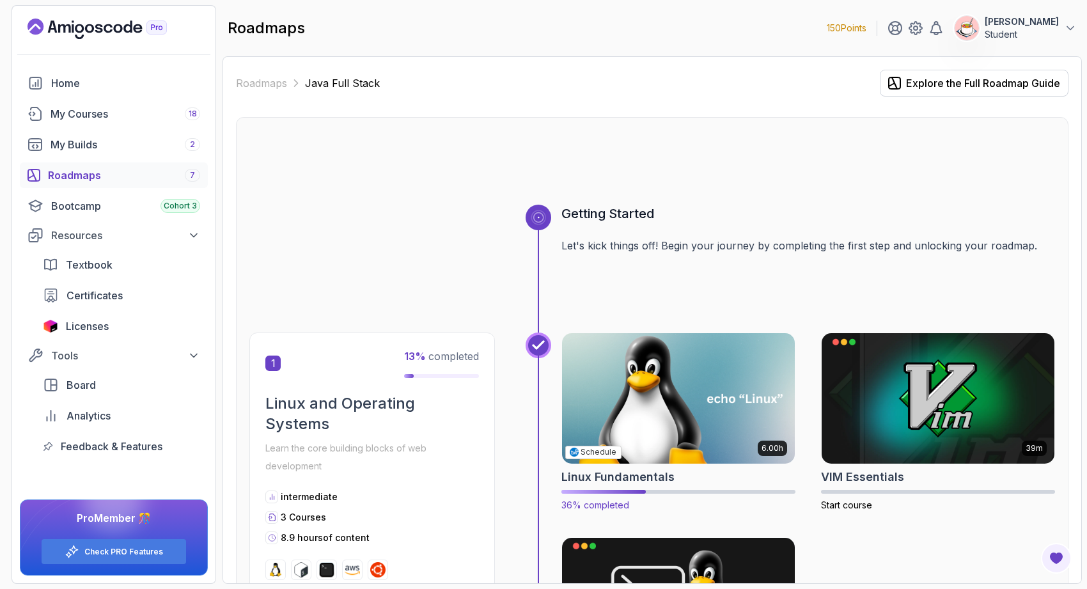
click at [649, 387] on img at bounding box center [678, 398] width 244 height 137
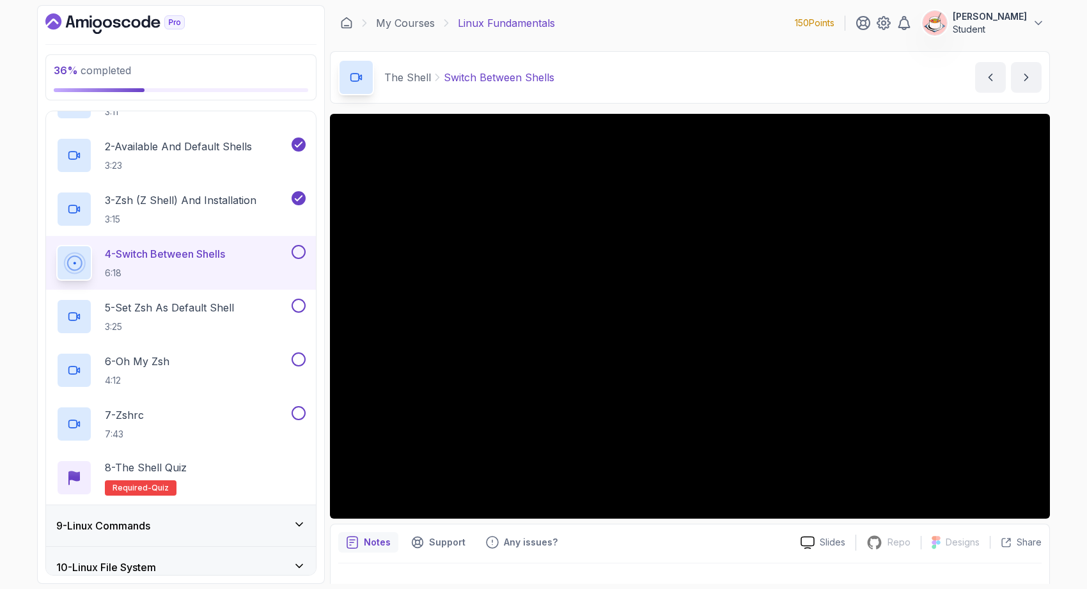
scroll to position [369, 0]
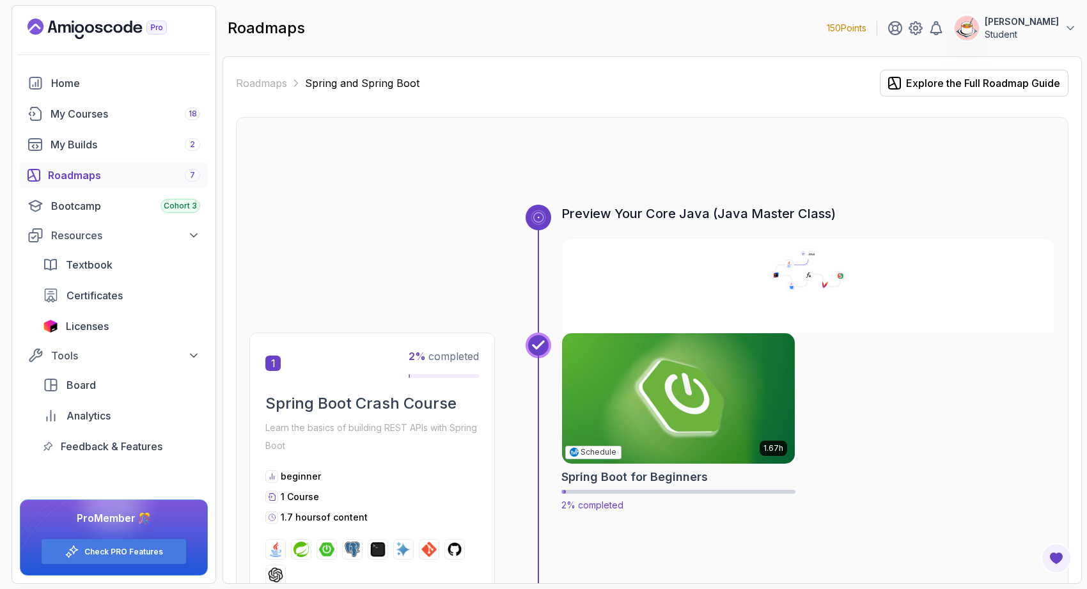
click at [624, 380] on img at bounding box center [678, 398] width 244 height 137
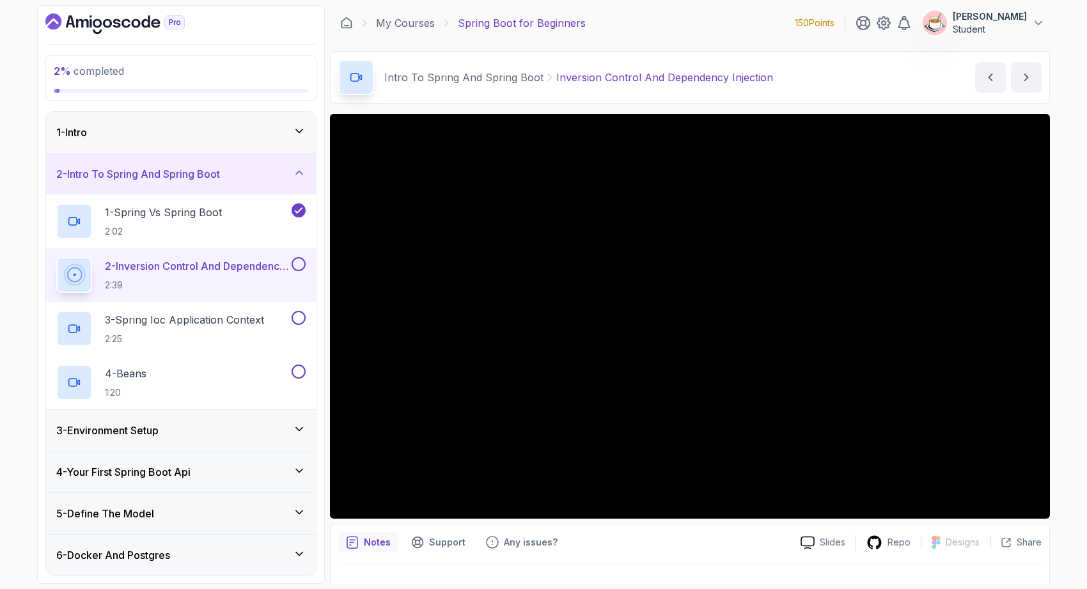
click at [250, 128] on div "1 - Intro" at bounding box center [180, 132] width 249 height 15
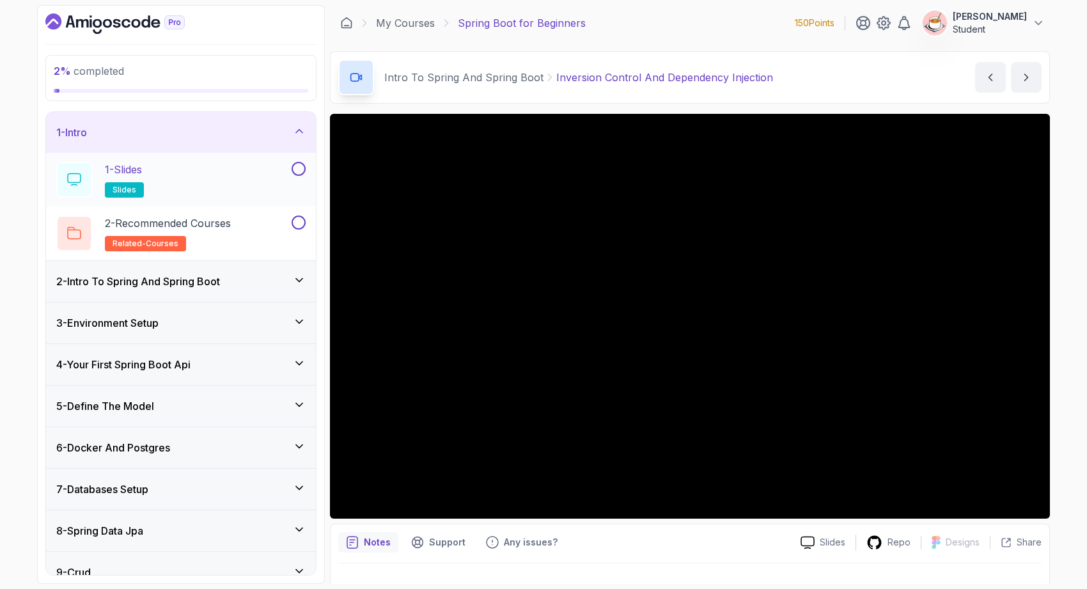
click at [219, 182] on div "1 - Slides slides" at bounding box center [172, 180] width 233 height 36
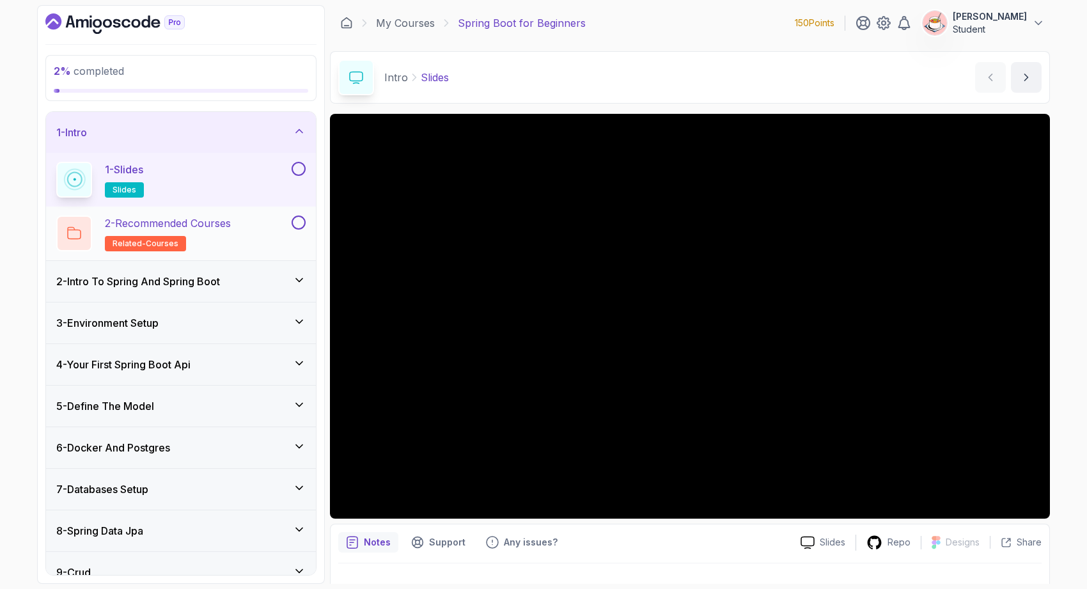
click at [205, 243] on h2 "2 - Recommended Courses related-courses" at bounding box center [168, 233] width 126 height 36
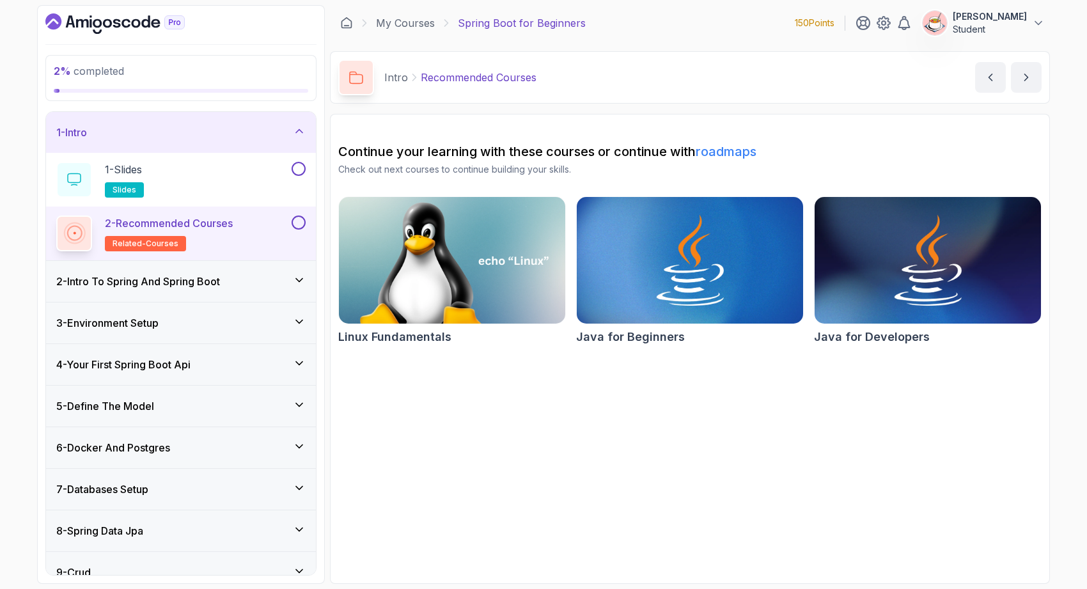
click at [226, 294] on div "2 - Intro To Spring And Spring Boot" at bounding box center [181, 281] width 270 height 41
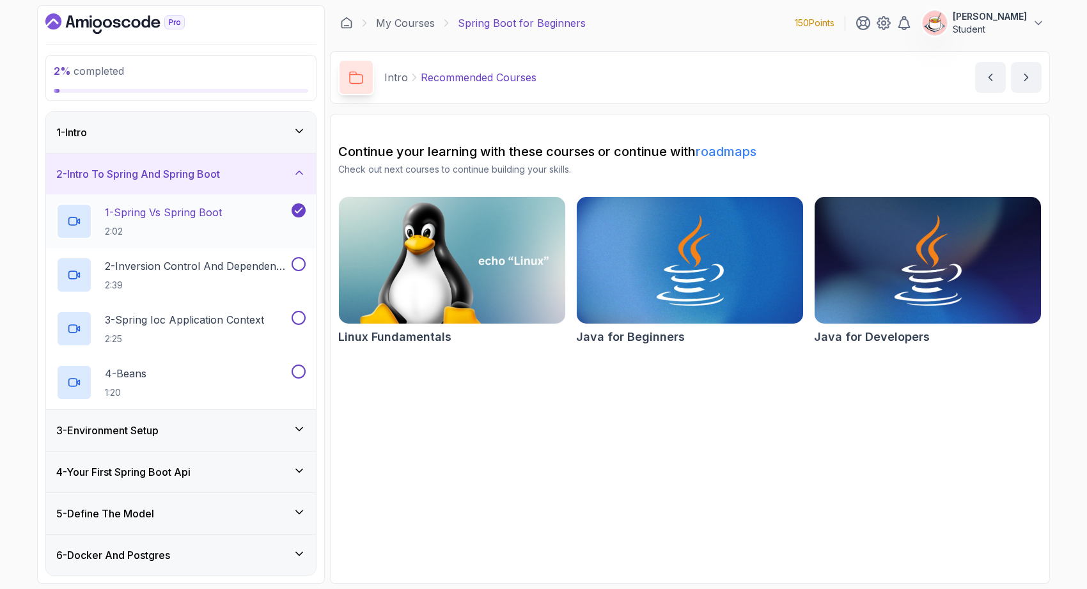
click at [241, 220] on div "1 - Spring Vs Spring Boot 2:02" at bounding box center [172, 221] width 233 height 36
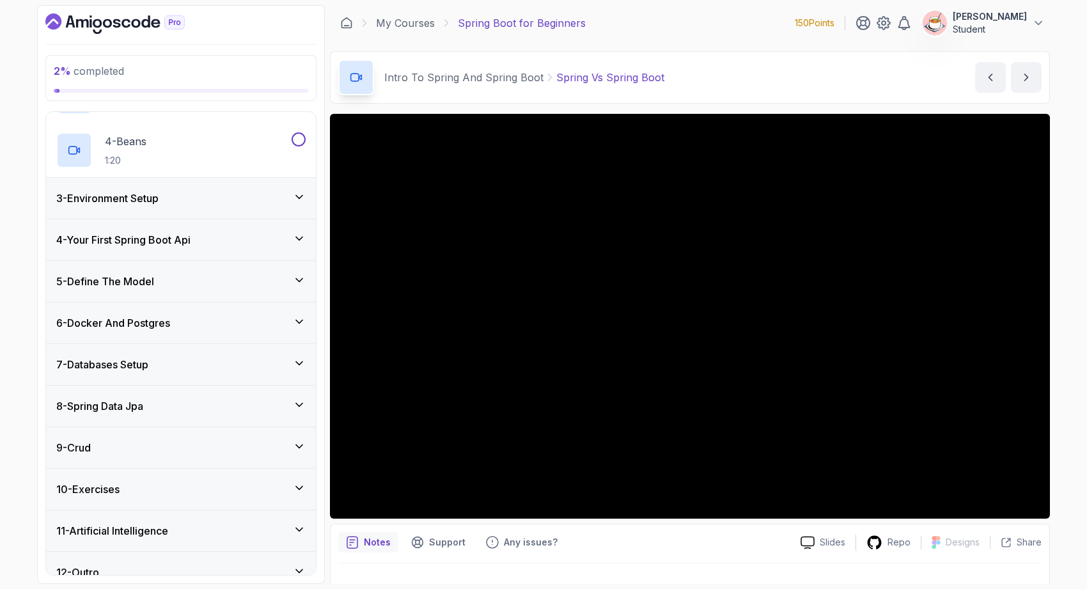
scroll to position [249, 0]
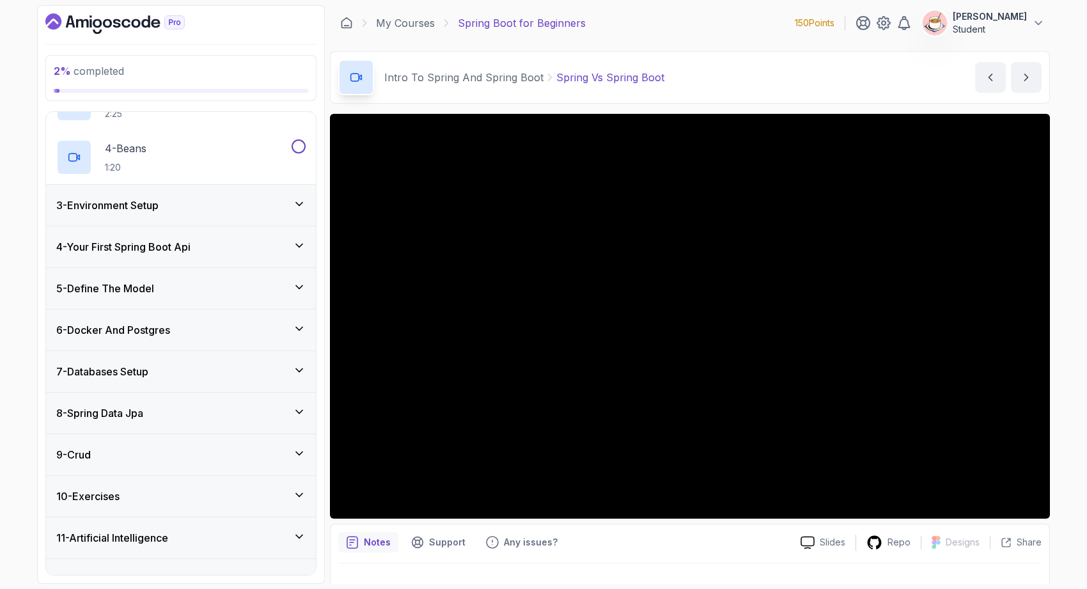
click at [221, 499] on div "10 - Exercises" at bounding box center [180, 495] width 249 height 15
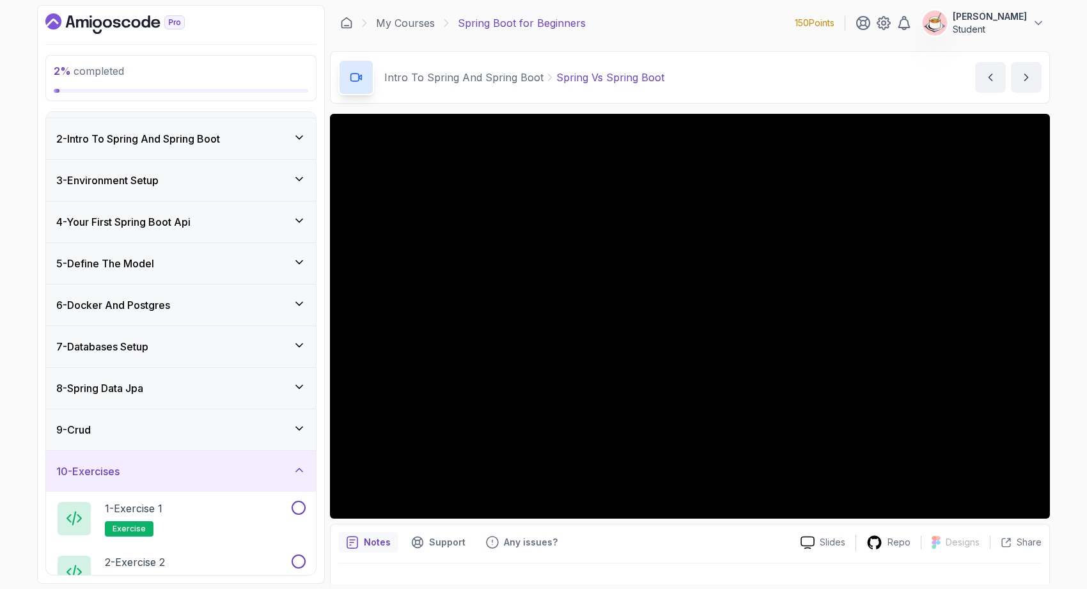
click at [214, 474] on div "10 - Exercises" at bounding box center [180, 470] width 249 height 15
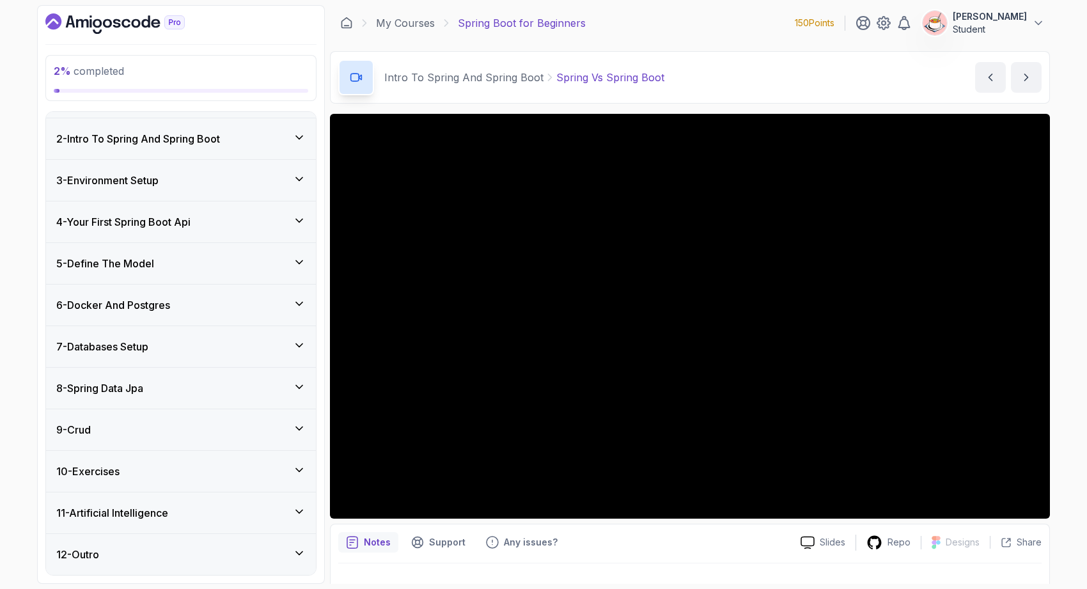
scroll to position [0, 0]
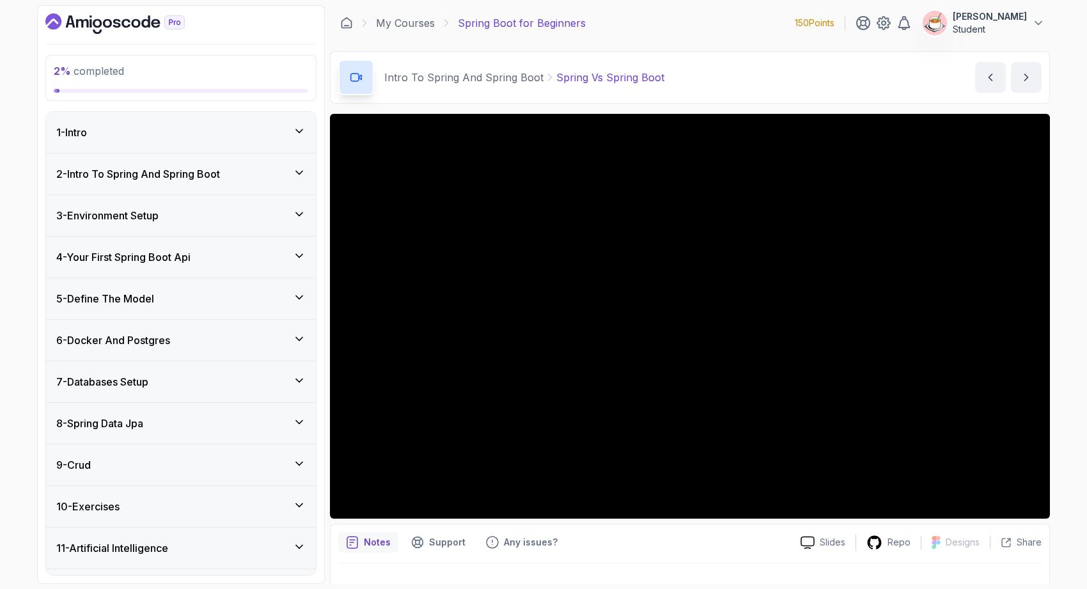
click at [193, 188] on div "2 - Intro To Spring And Spring Boot" at bounding box center [181, 173] width 270 height 41
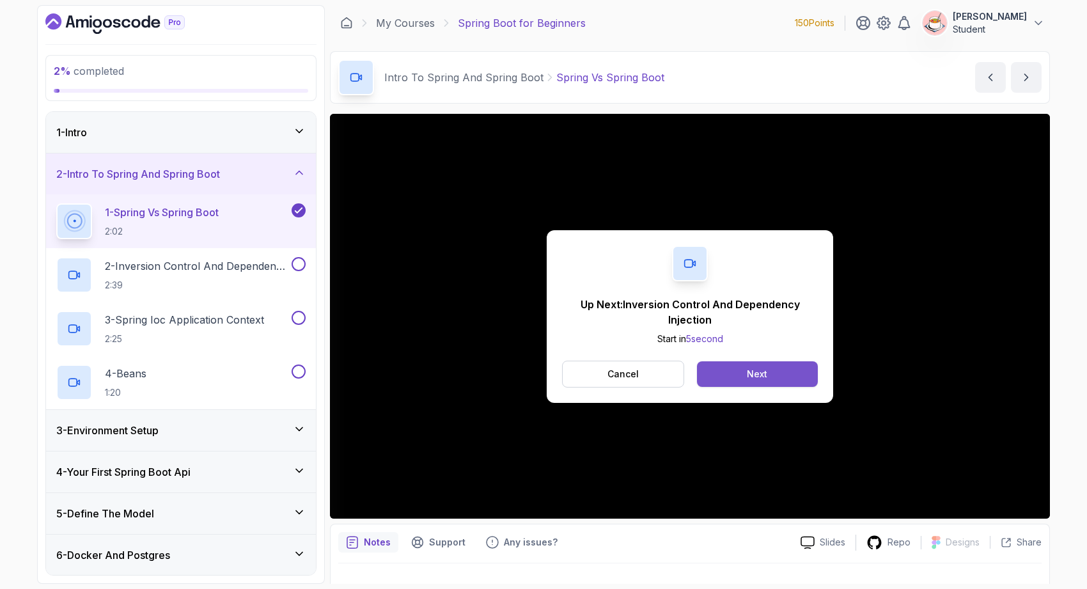
click at [737, 378] on button "Next" at bounding box center [757, 374] width 121 height 26
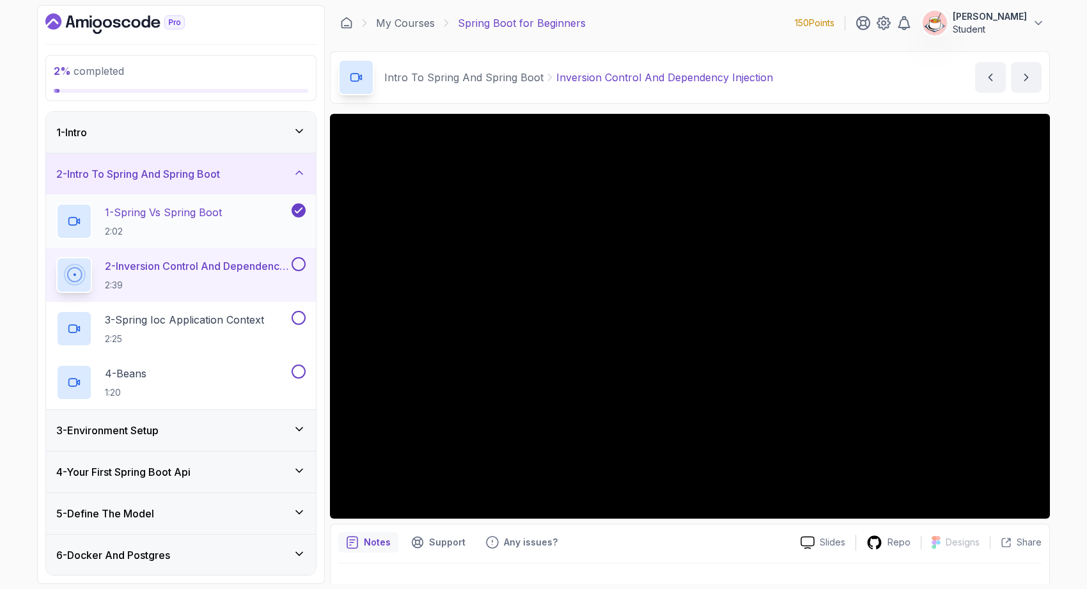
click at [177, 229] on p "2:02" at bounding box center [163, 231] width 117 height 13
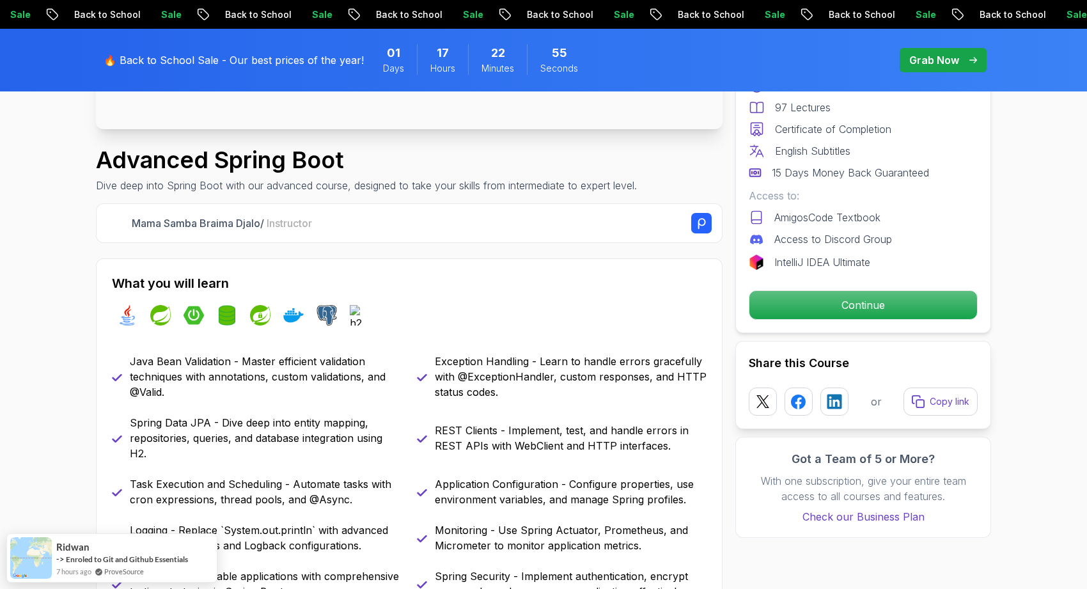
scroll to position [477, 0]
